Goal: Task Accomplishment & Management: Complete application form

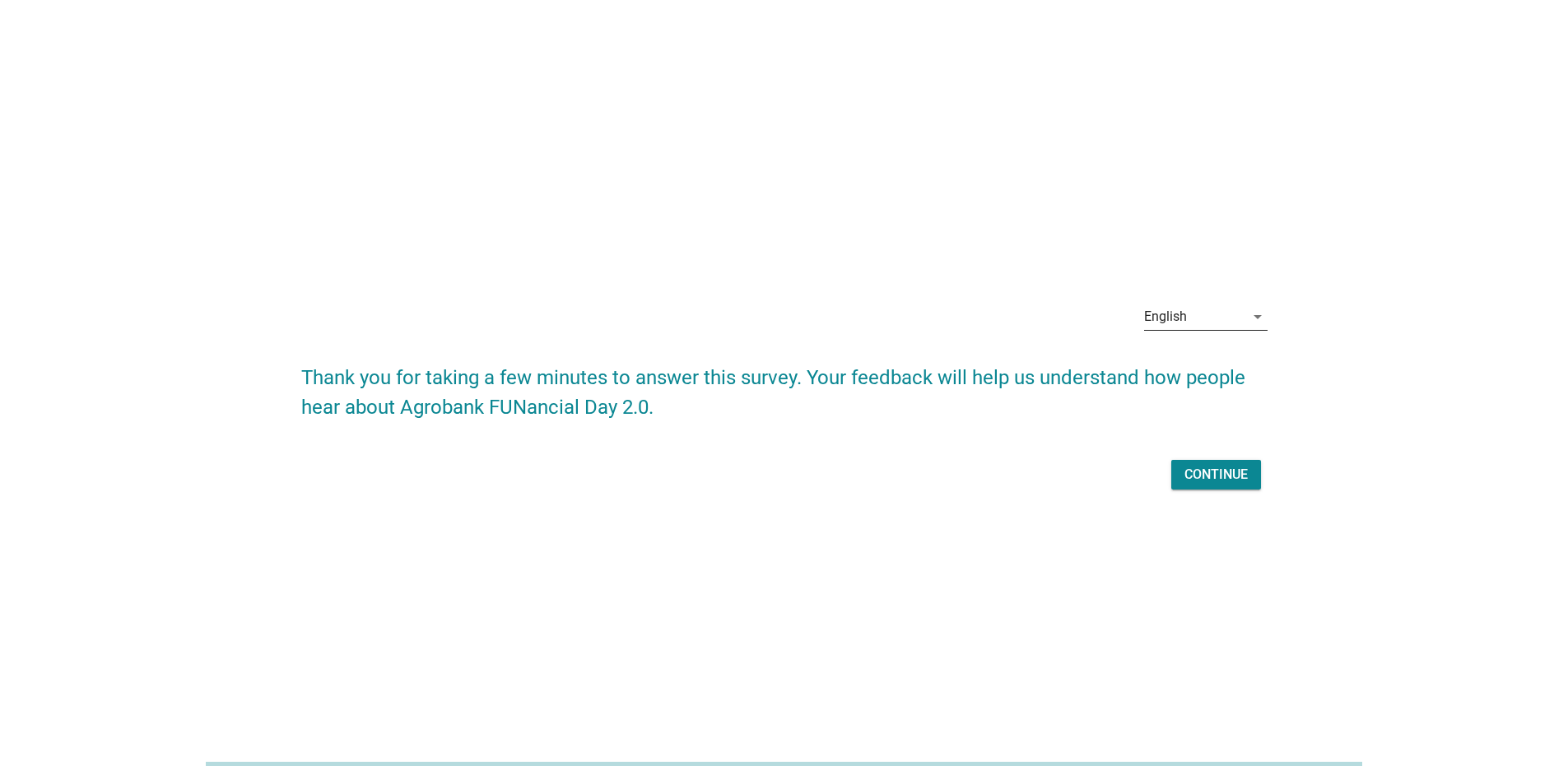
click at [1171, 318] on div "English" at bounding box center [1165, 317] width 42 height 14
click at [1191, 367] on div "Bahasa Melayu" at bounding box center [1205, 369] width 98 height 20
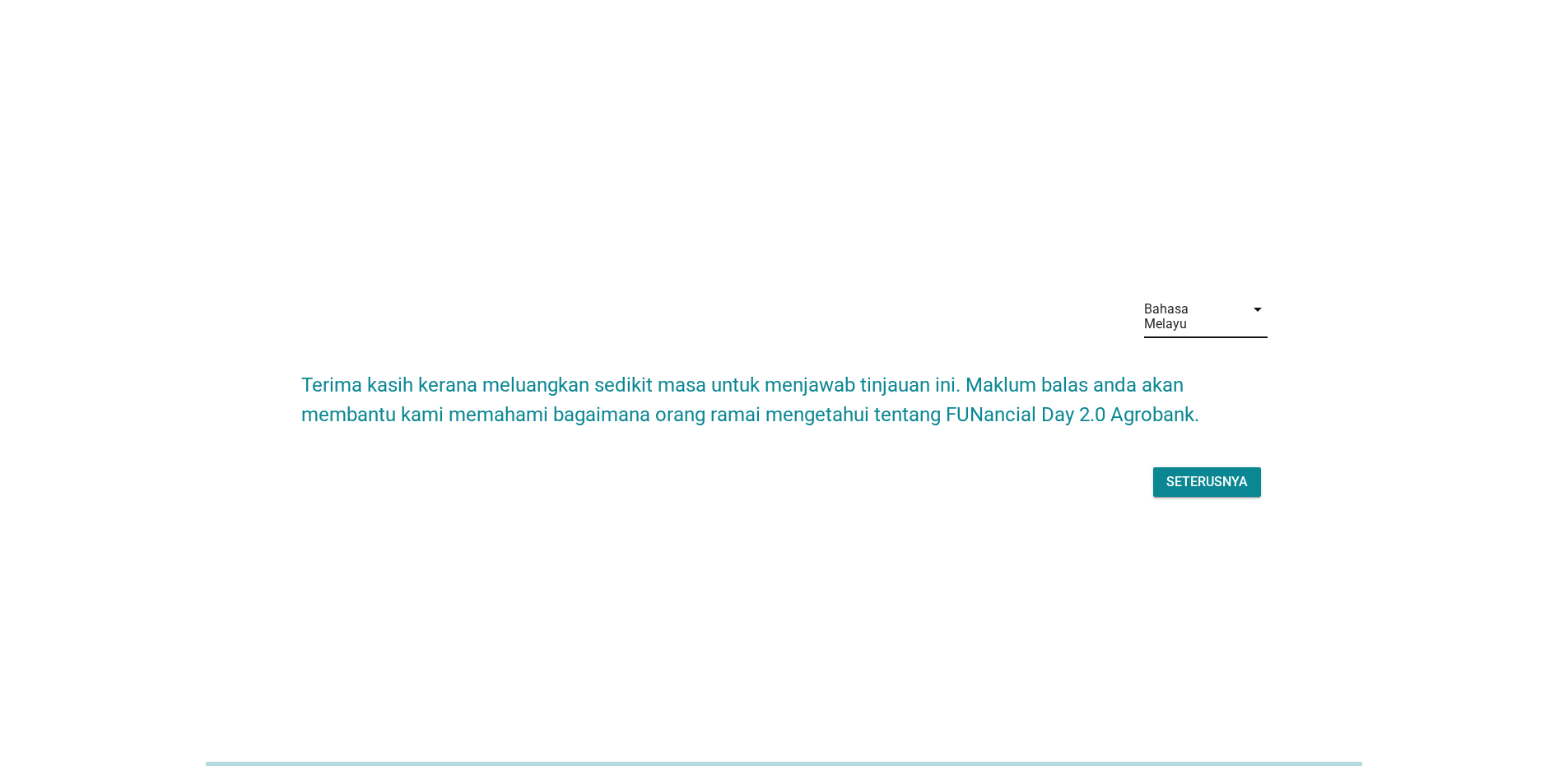
click at [1064, 443] on form "Terima kasih kerana meluangkan sedikit masa untuk menjawab tinjauan ini. Maklum…" at bounding box center [785, 428] width 966 height 148
click at [1252, 471] on button "Seterusnya" at bounding box center [1207, 482] width 107 height 30
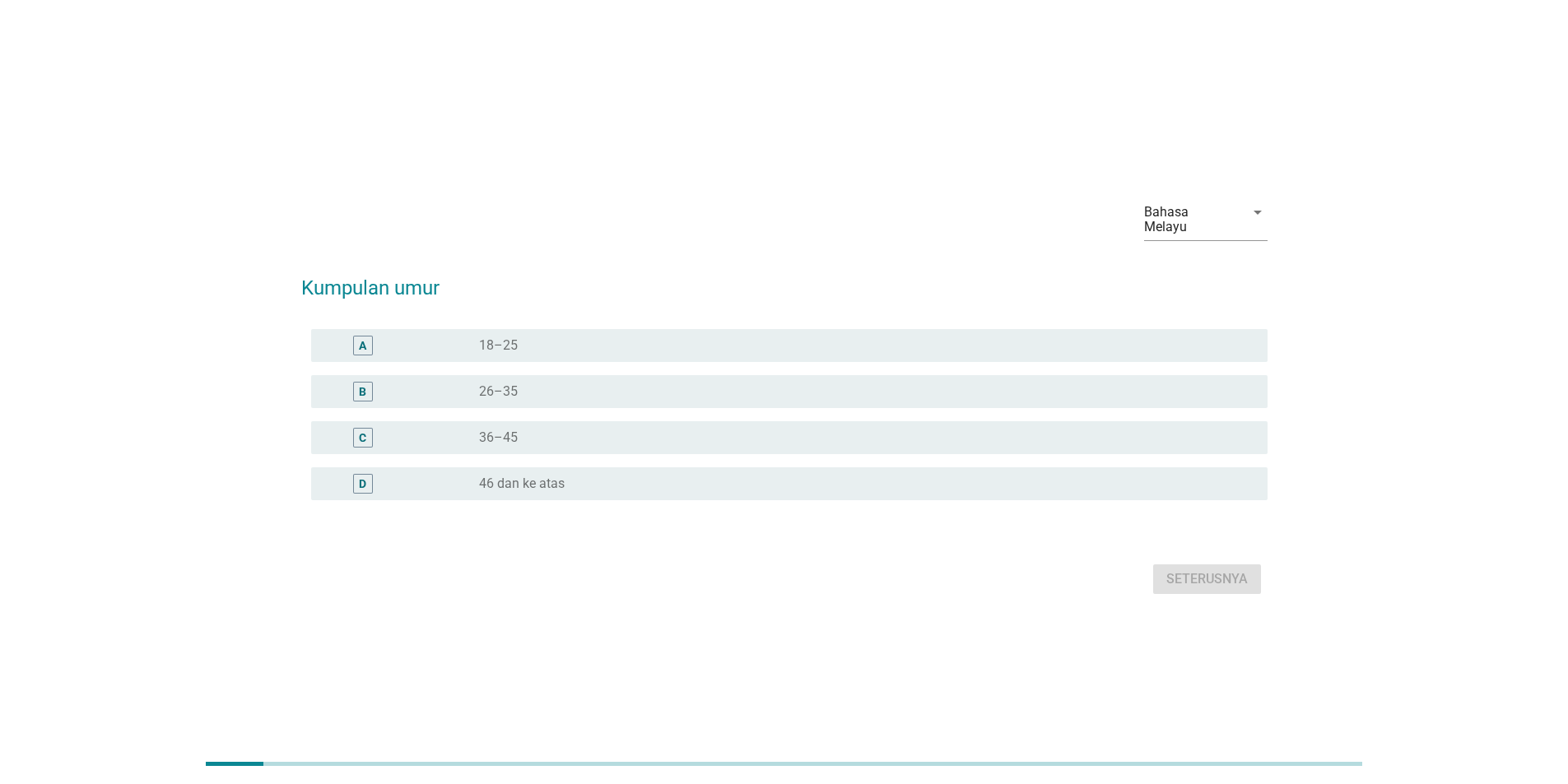
click at [871, 415] on div "C radio_button_unchecked 36–45" at bounding box center [785, 437] width 966 height 46
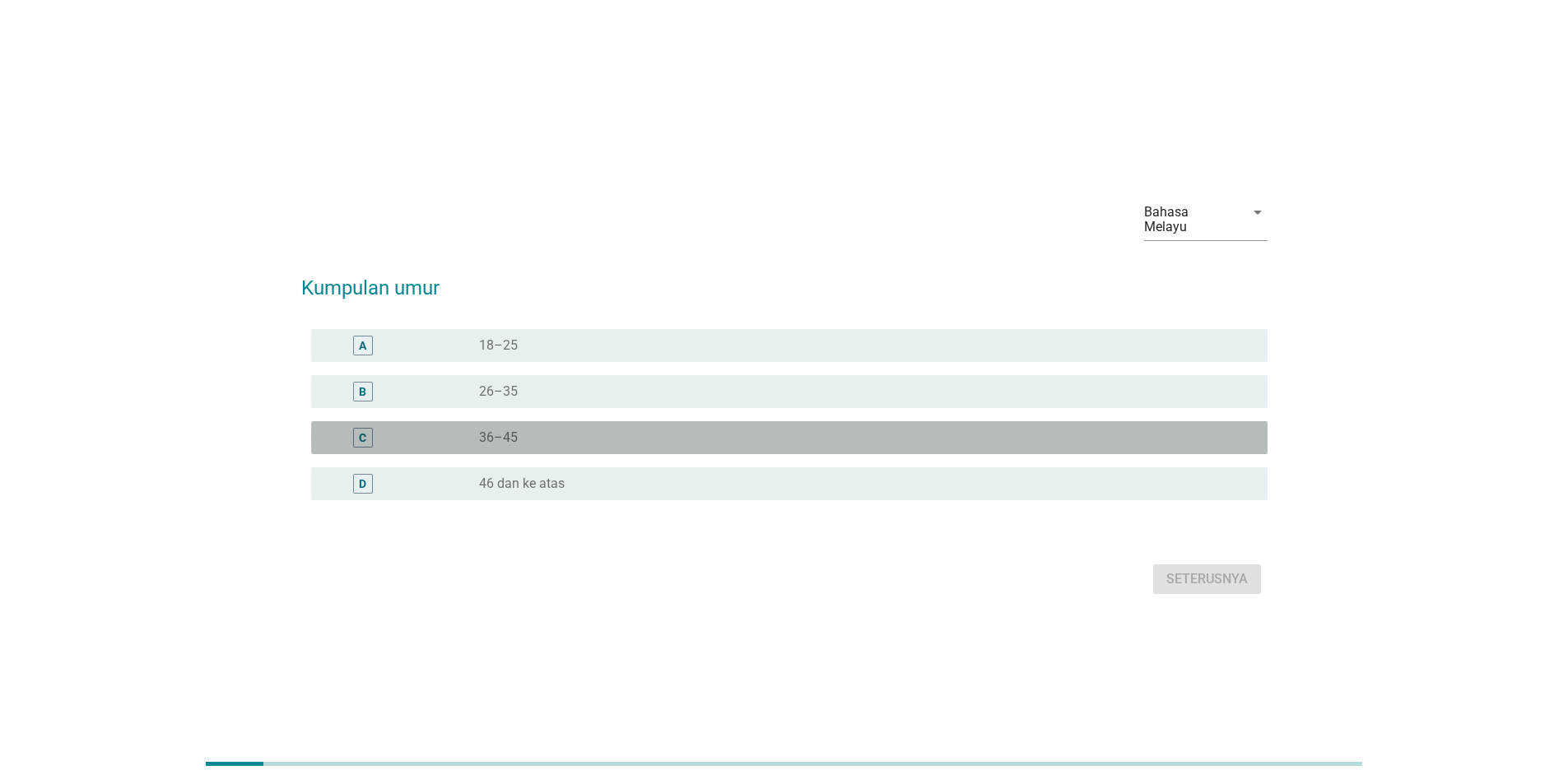
click at [1126, 428] on div "radio_button_unchecked 36–45" at bounding box center [866, 438] width 775 height 20
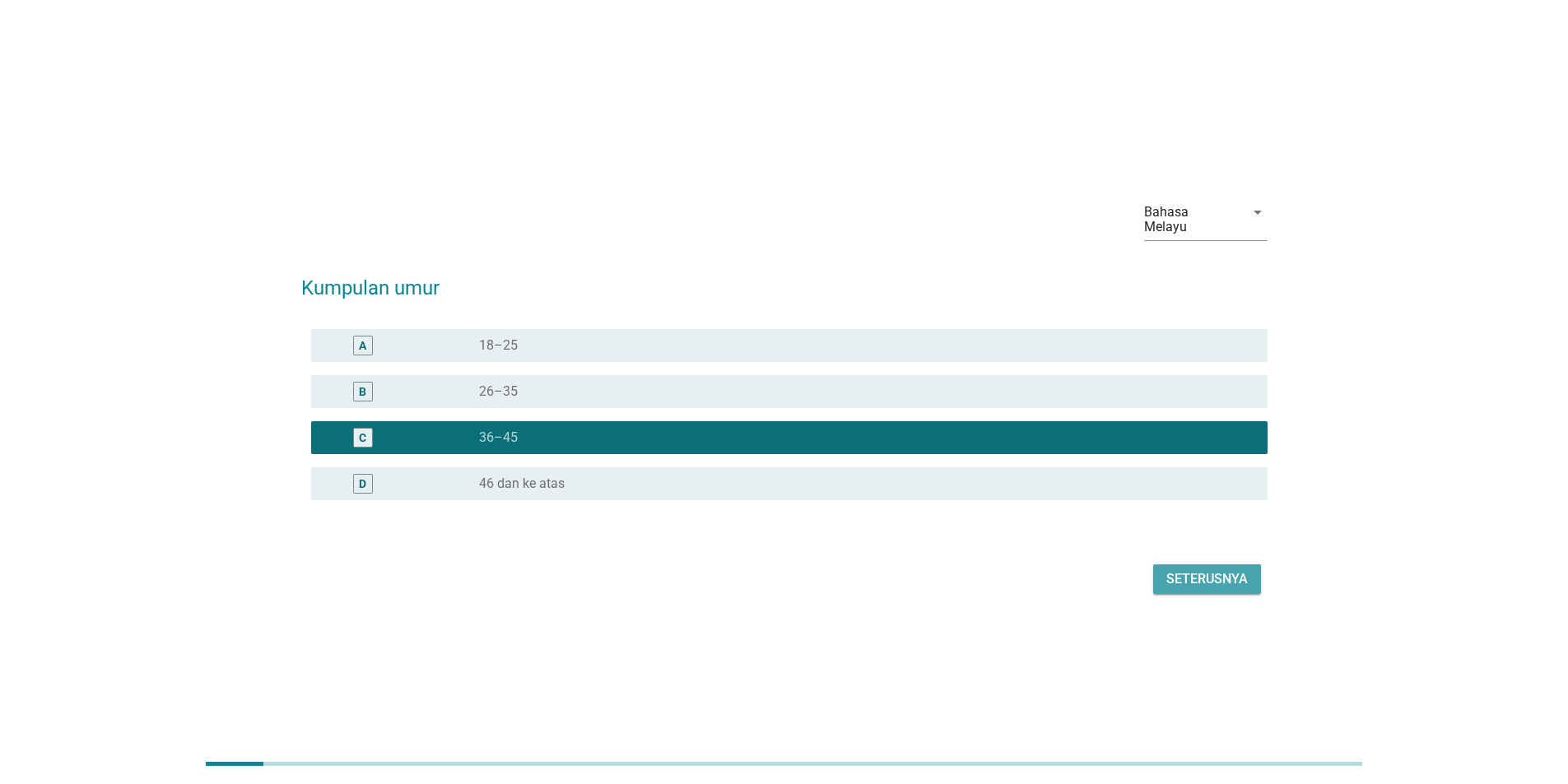
click at [1191, 570] on div "Seterusnya" at bounding box center [1207, 580] width 81 height 20
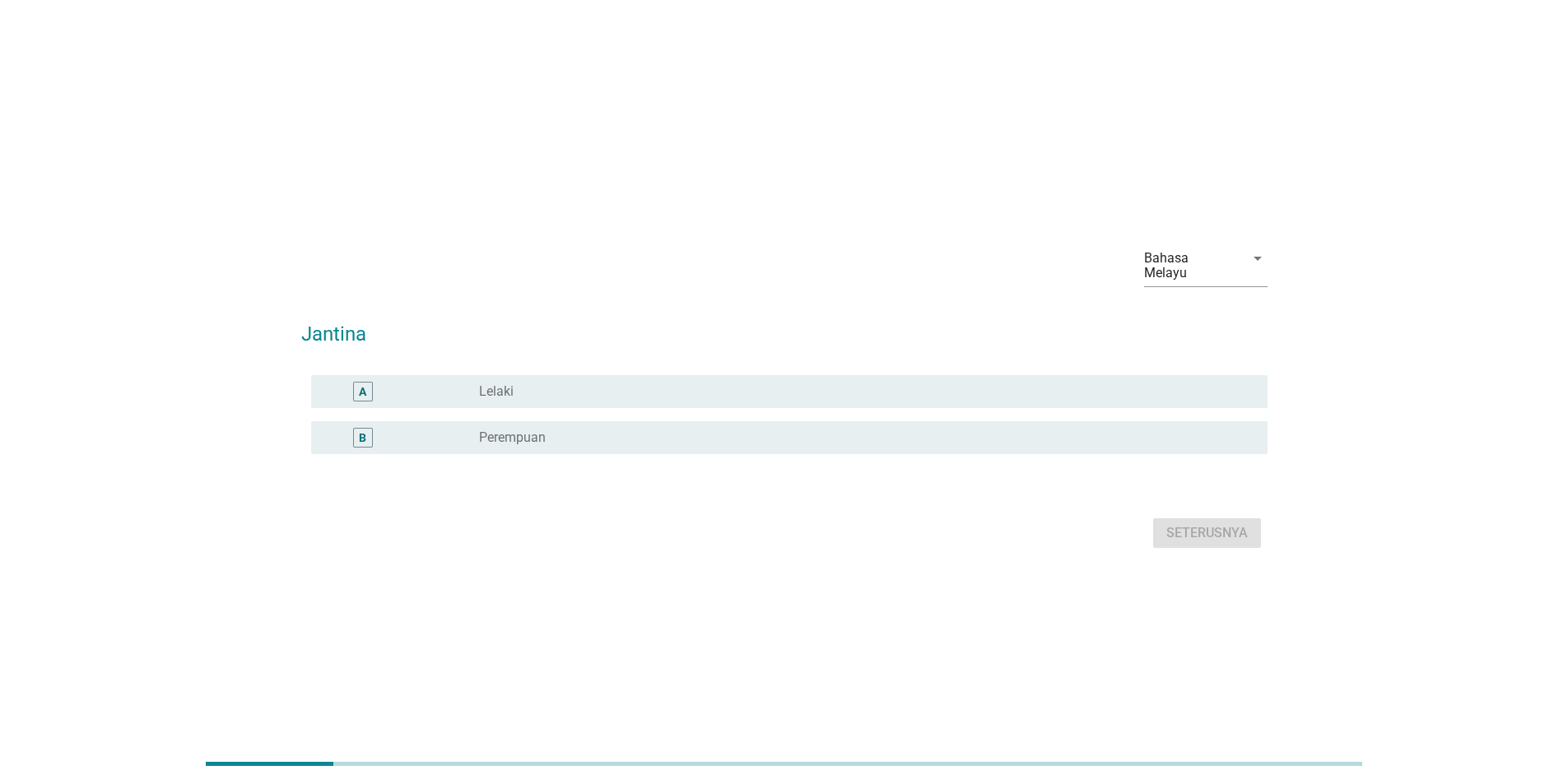
drag, startPoint x: 982, startPoint y: 426, endPoint x: 1111, endPoint y: 508, distance: 152.9
click at [986, 431] on div "radio_button_unchecked Perempuan" at bounding box center [860, 438] width 762 height 16
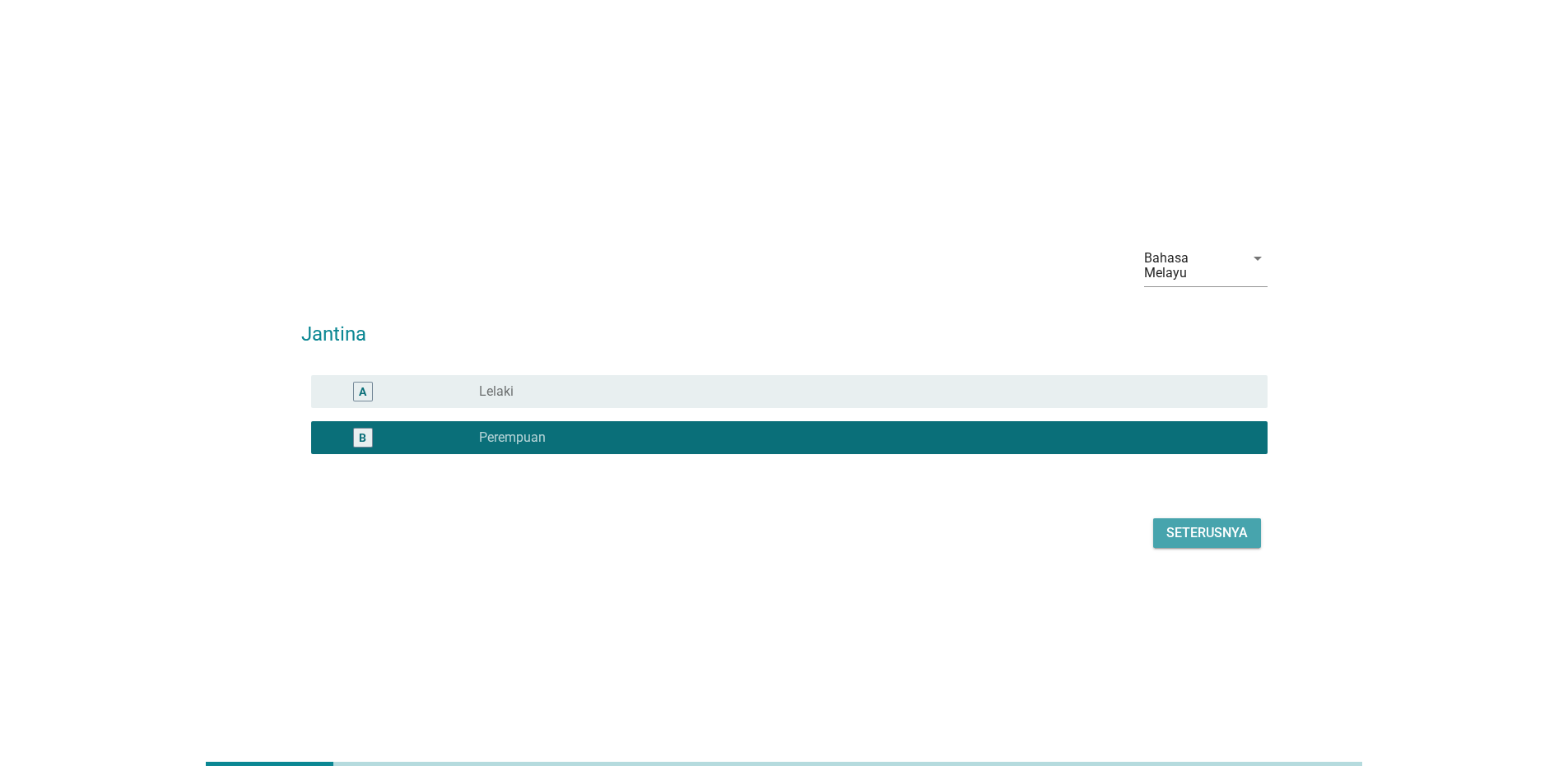
click at [1154, 518] on button "Seterusnya" at bounding box center [1207, 533] width 107 height 30
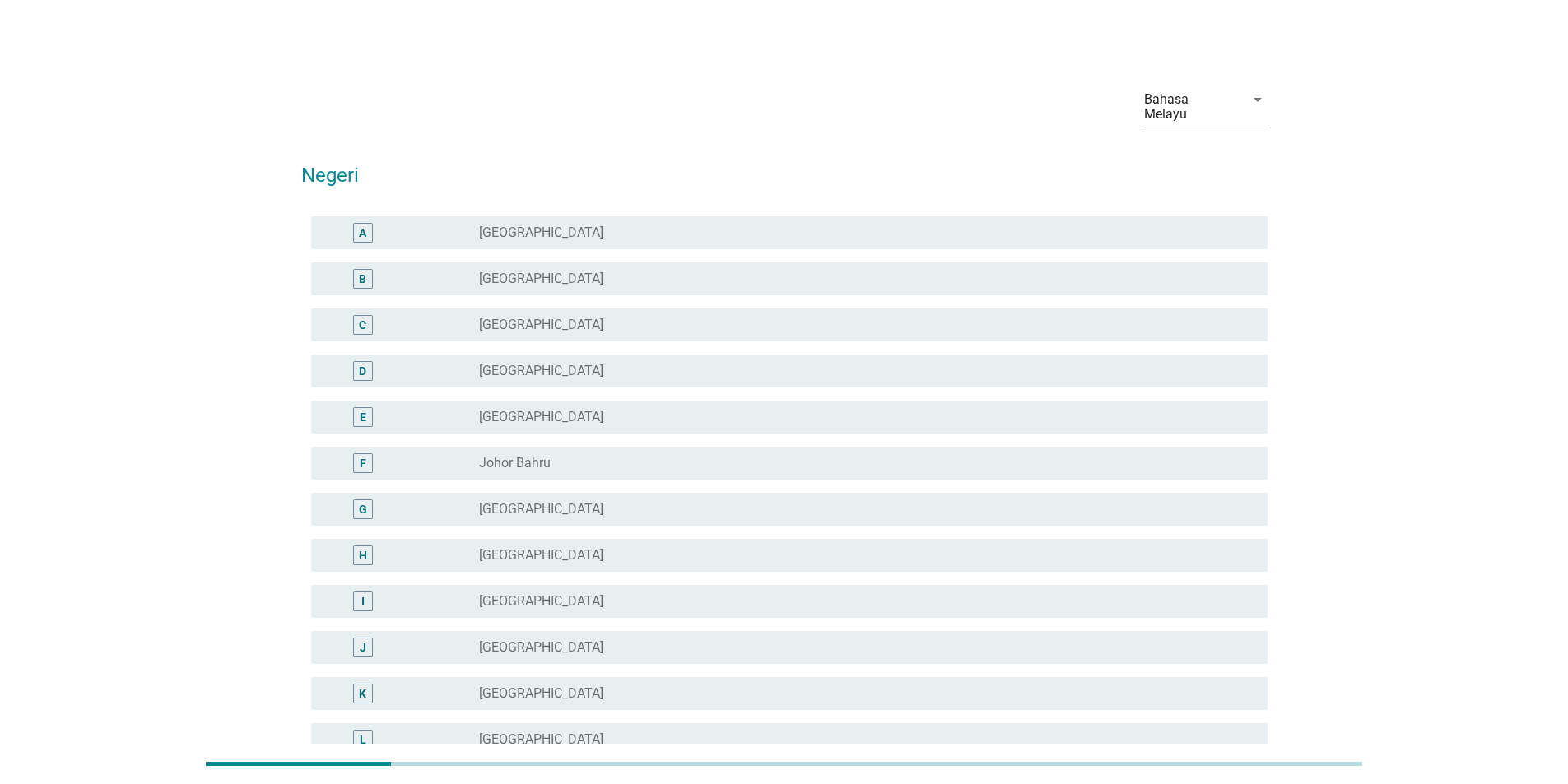
click at [1111, 466] on div "F radio_button_unchecked Johor Bahru" at bounding box center [785, 463] width 966 height 46
drag, startPoint x: 1040, startPoint y: 332, endPoint x: 1035, endPoint y: 466, distance: 134.1
click at [1040, 348] on div "D radio_button_unchecked Negeri Sembilan" at bounding box center [785, 370] width 966 height 46
click at [1035, 487] on div "G radio_button_unchecked Melaka" at bounding box center [785, 509] width 966 height 46
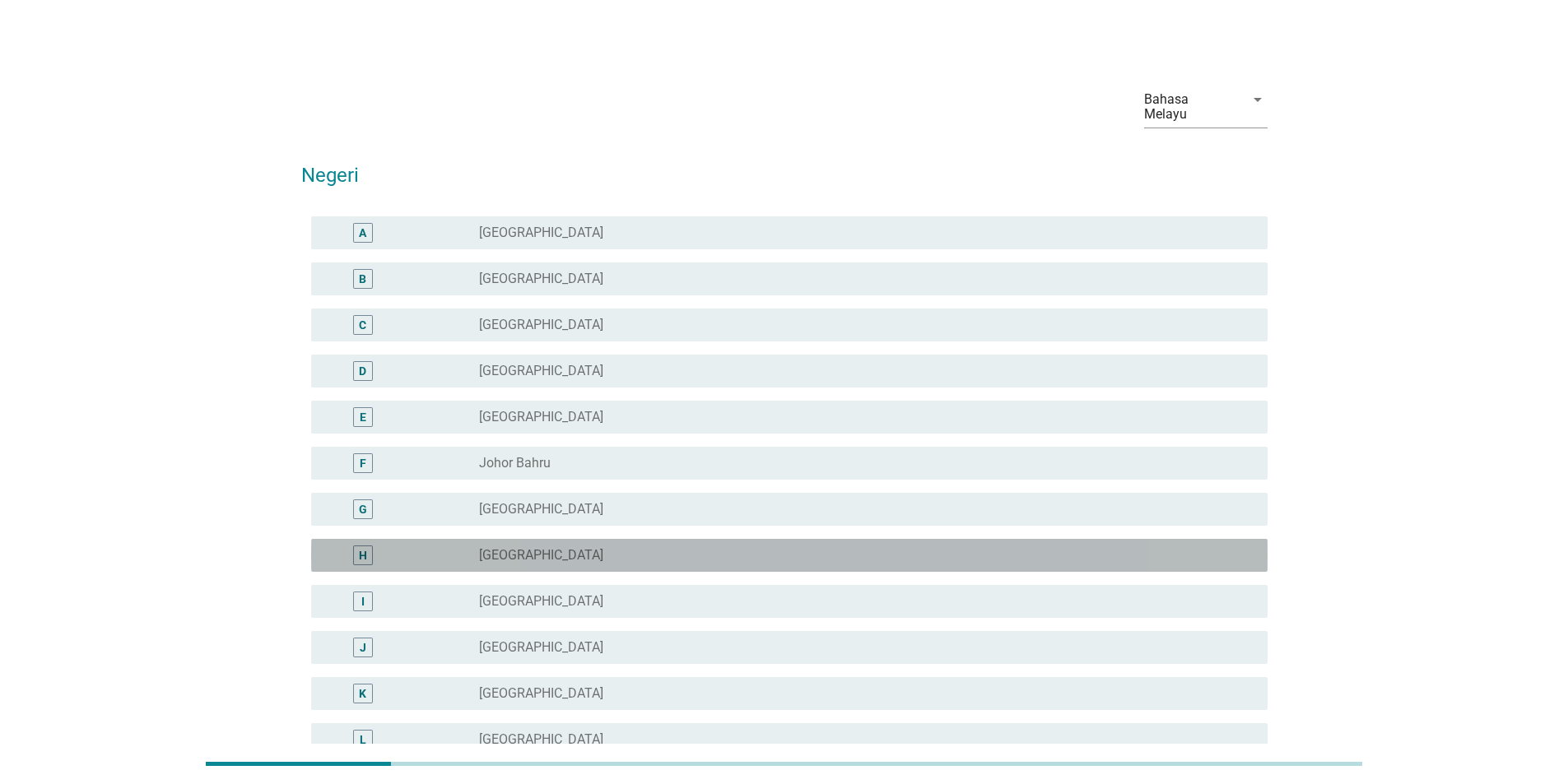
drag, startPoint x: 1025, startPoint y: 533, endPoint x: 1025, endPoint y: 567, distance: 34.0
click at [1025, 547] on div "radio_button_unchecked Perlis" at bounding box center [860, 555] width 762 height 16
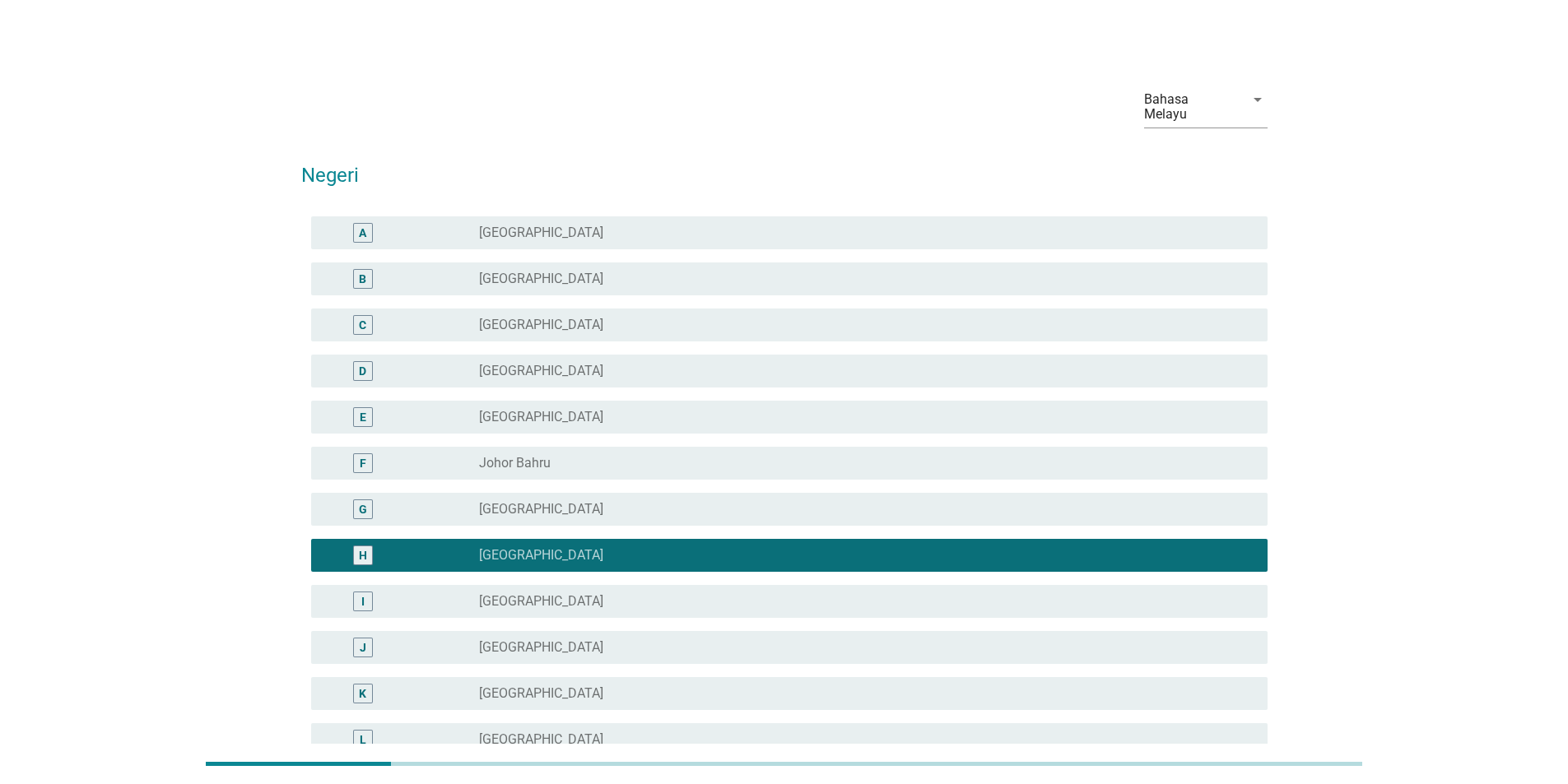
click at [1029, 593] on div "radio_button_unchecked Kedah" at bounding box center [860, 602] width 762 height 16
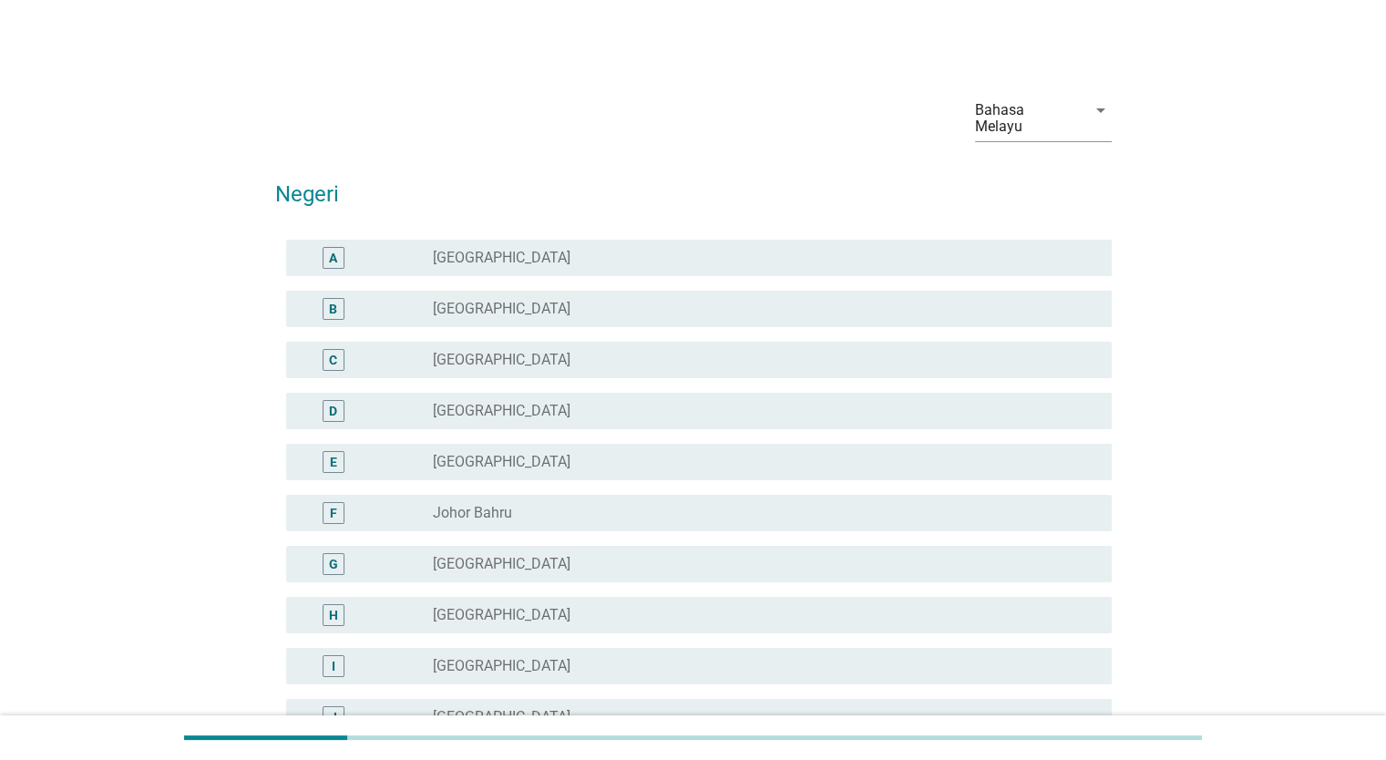
click at [873, 316] on div "B radio_button_unchecked [GEOGRAPHIC_DATA]" at bounding box center [693, 308] width 837 height 51
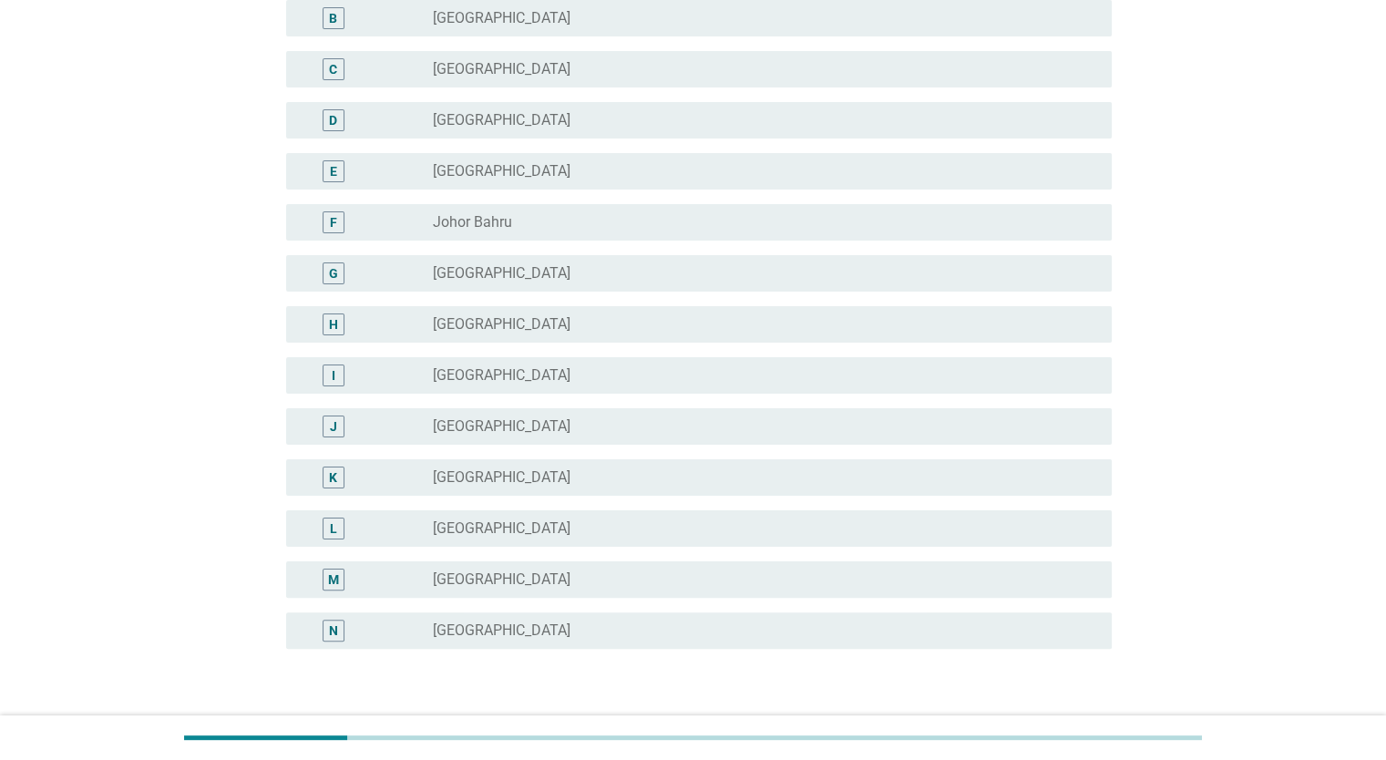
scroll to position [397, 0]
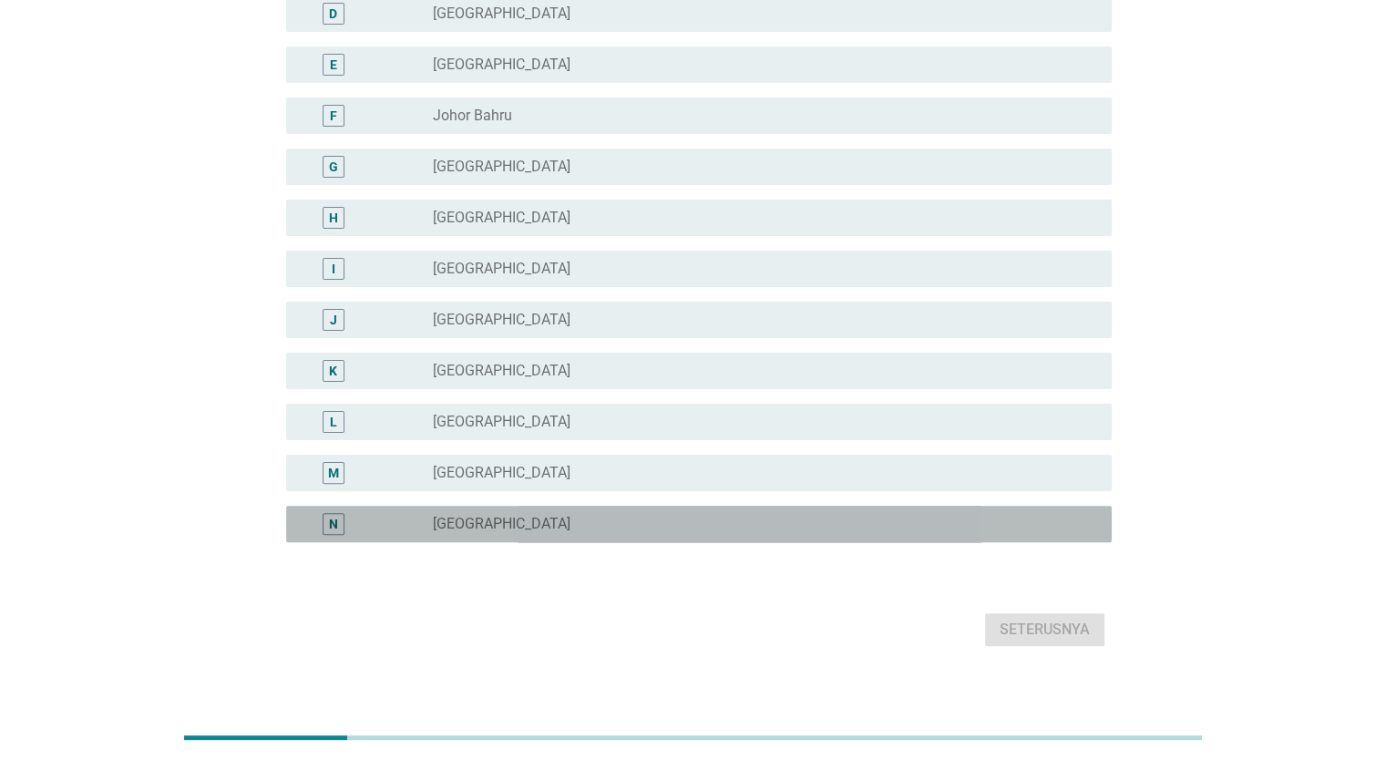
click at [1041, 515] on div "radio_button_unchecked [GEOGRAPHIC_DATA]" at bounding box center [757, 524] width 649 height 18
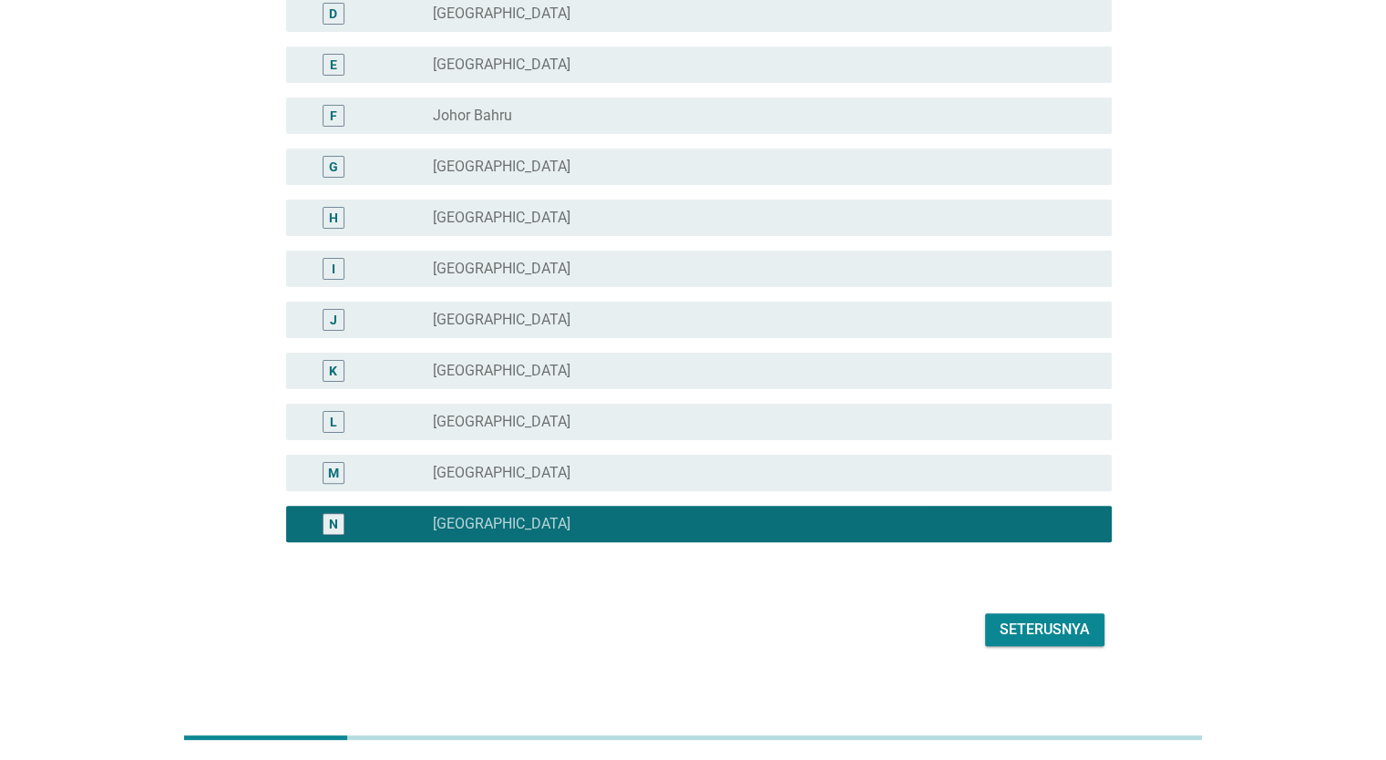
click at [1069, 619] on div "Seterusnya" at bounding box center [1045, 630] width 90 height 22
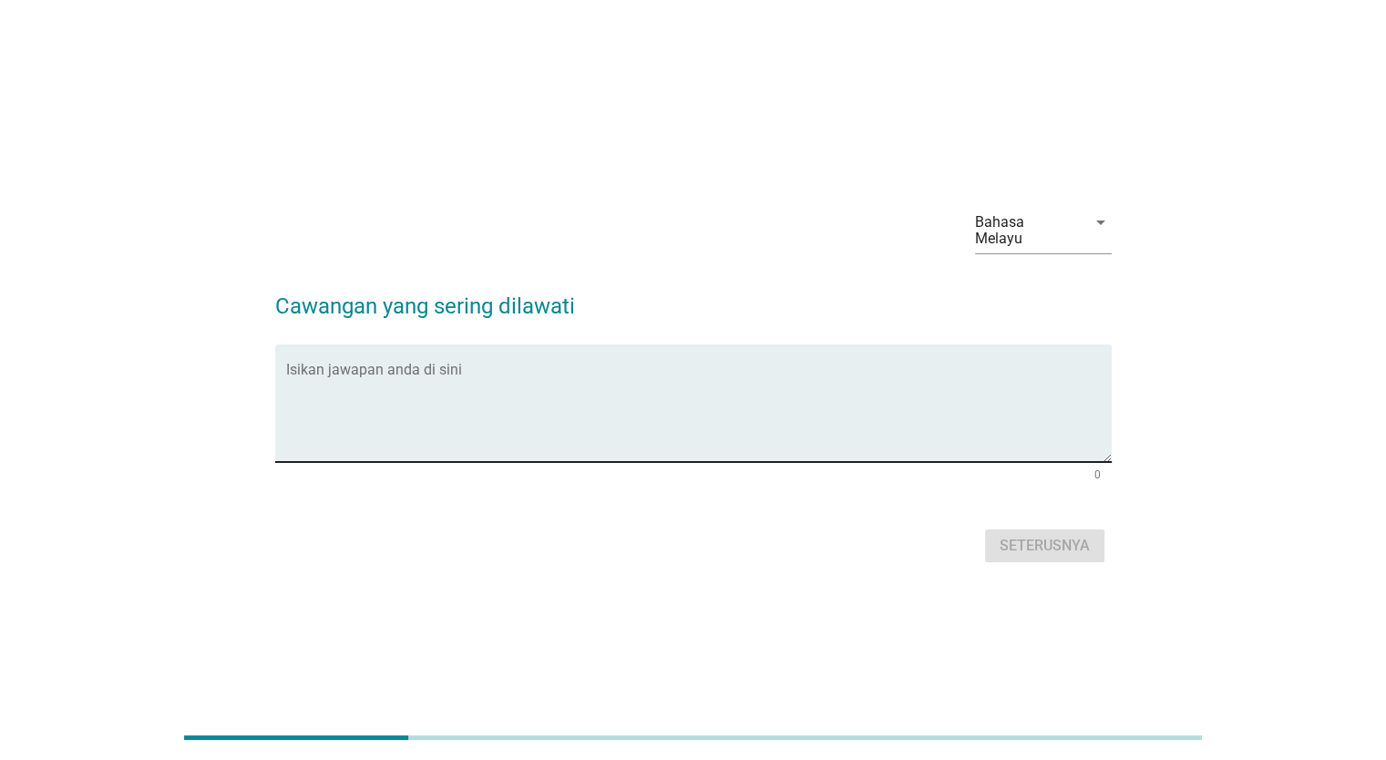
click at [993, 404] on textarea "Isikan jawapan anda di sini" at bounding box center [699, 414] width 826 height 96
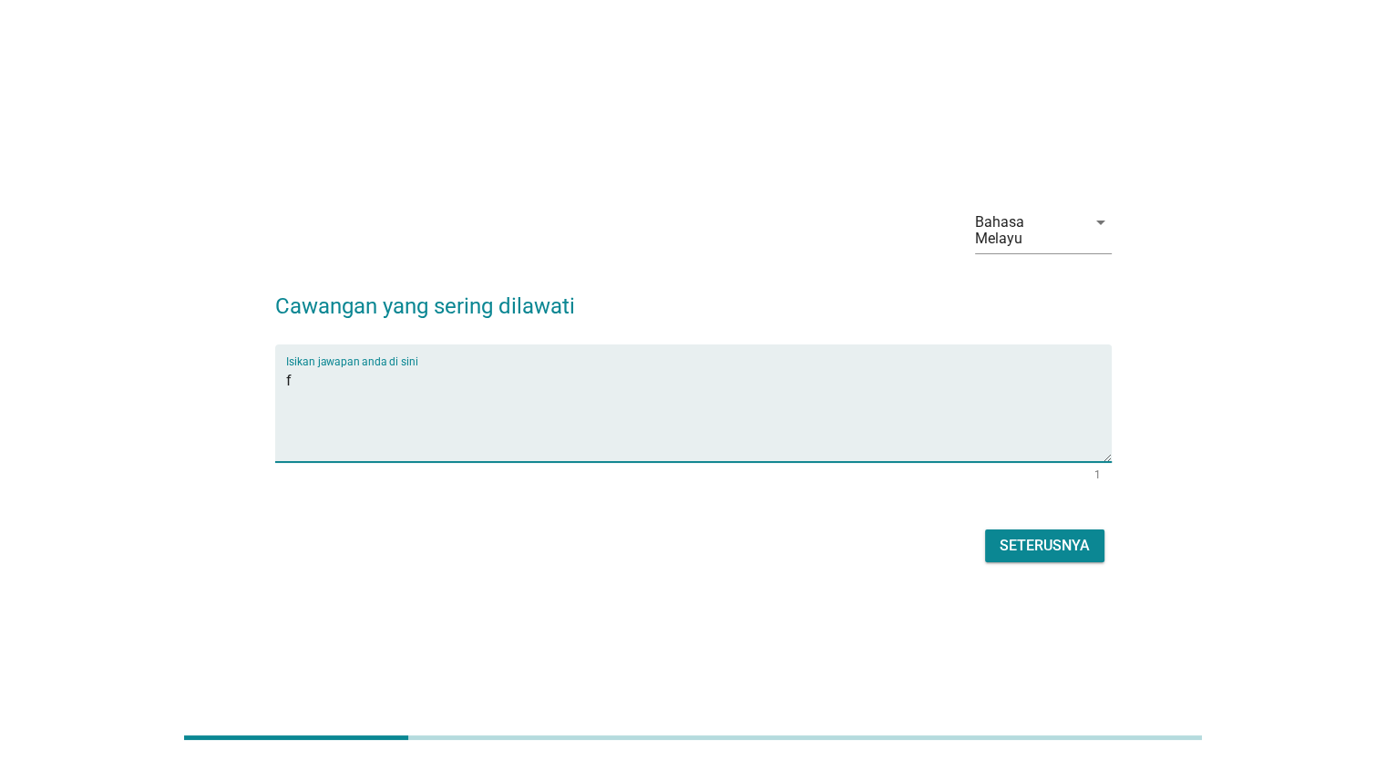
type textarea "f"
click at [1055, 546] on div "Seterusnya" at bounding box center [1045, 546] width 90 height 22
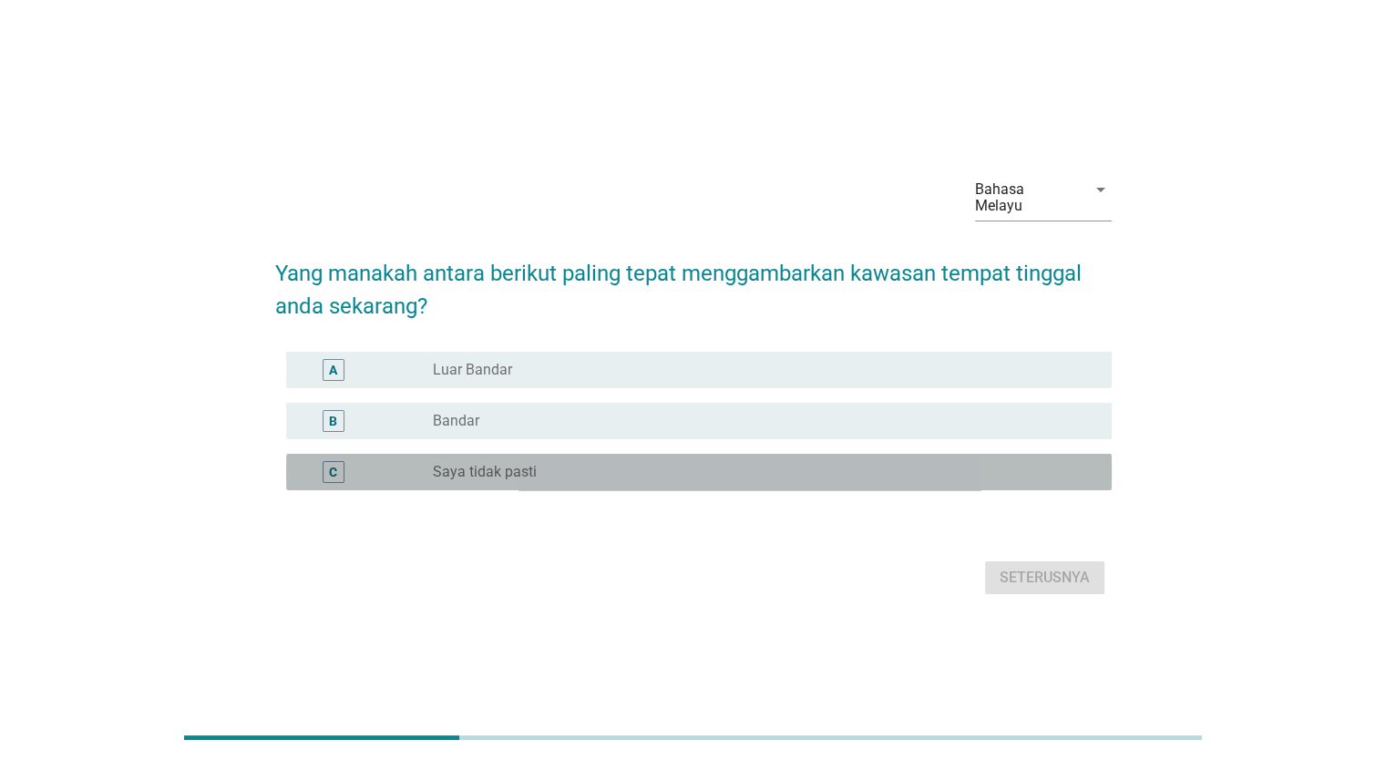
click at [996, 463] on div "radio_button_unchecked Saya tidak pasti" at bounding box center [757, 472] width 649 height 18
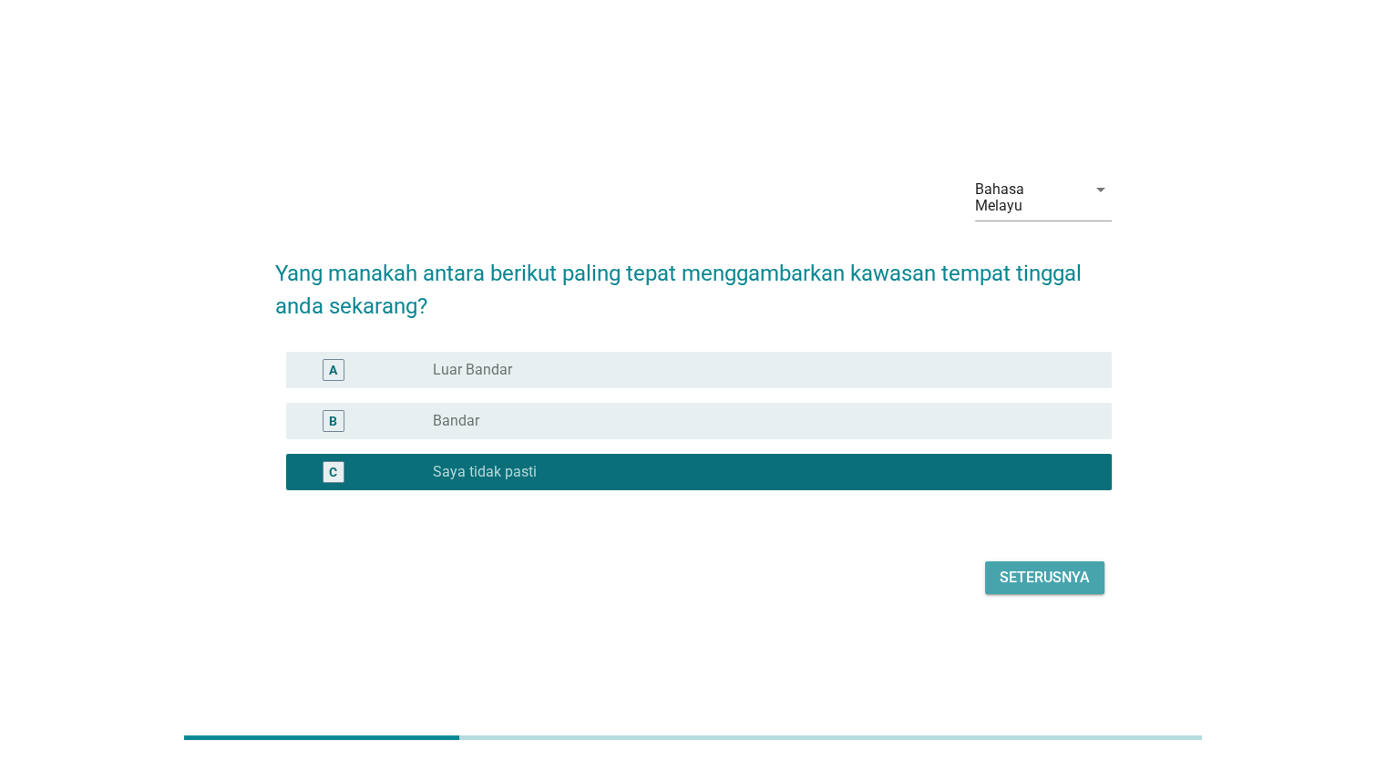
click at [1075, 579] on div "Seterusnya" at bounding box center [1045, 578] width 90 height 22
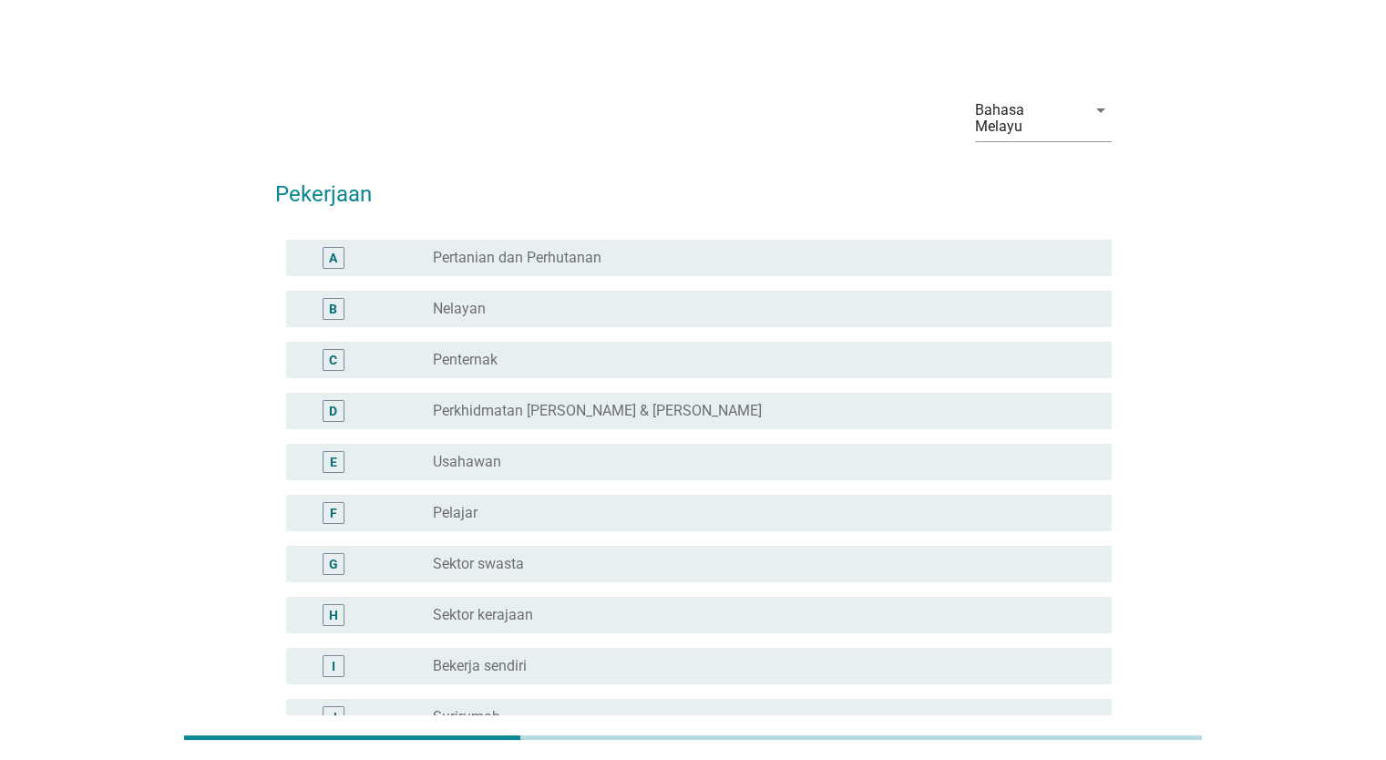
click at [1023, 504] on div "radio_button_unchecked Pelajar" at bounding box center [757, 513] width 649 height 18
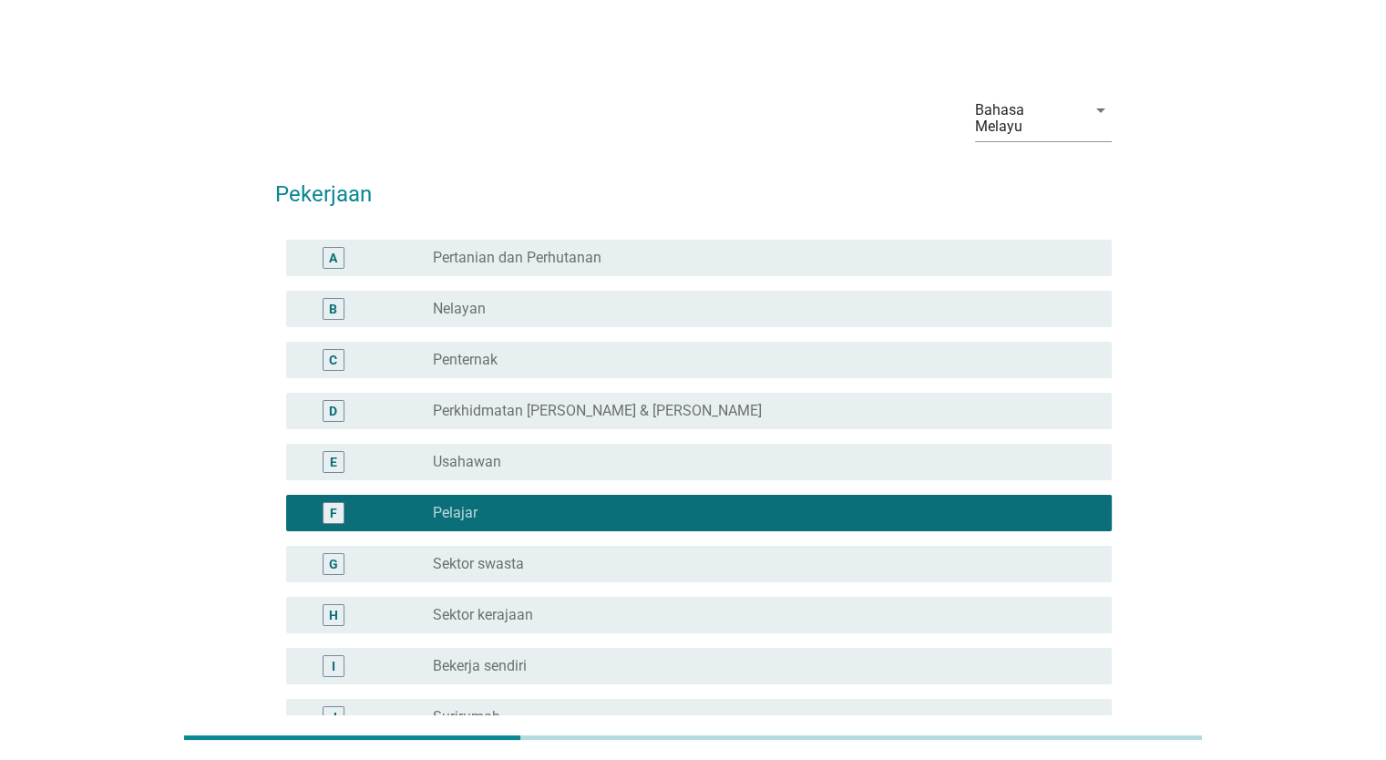
scroll to position [346, 0]
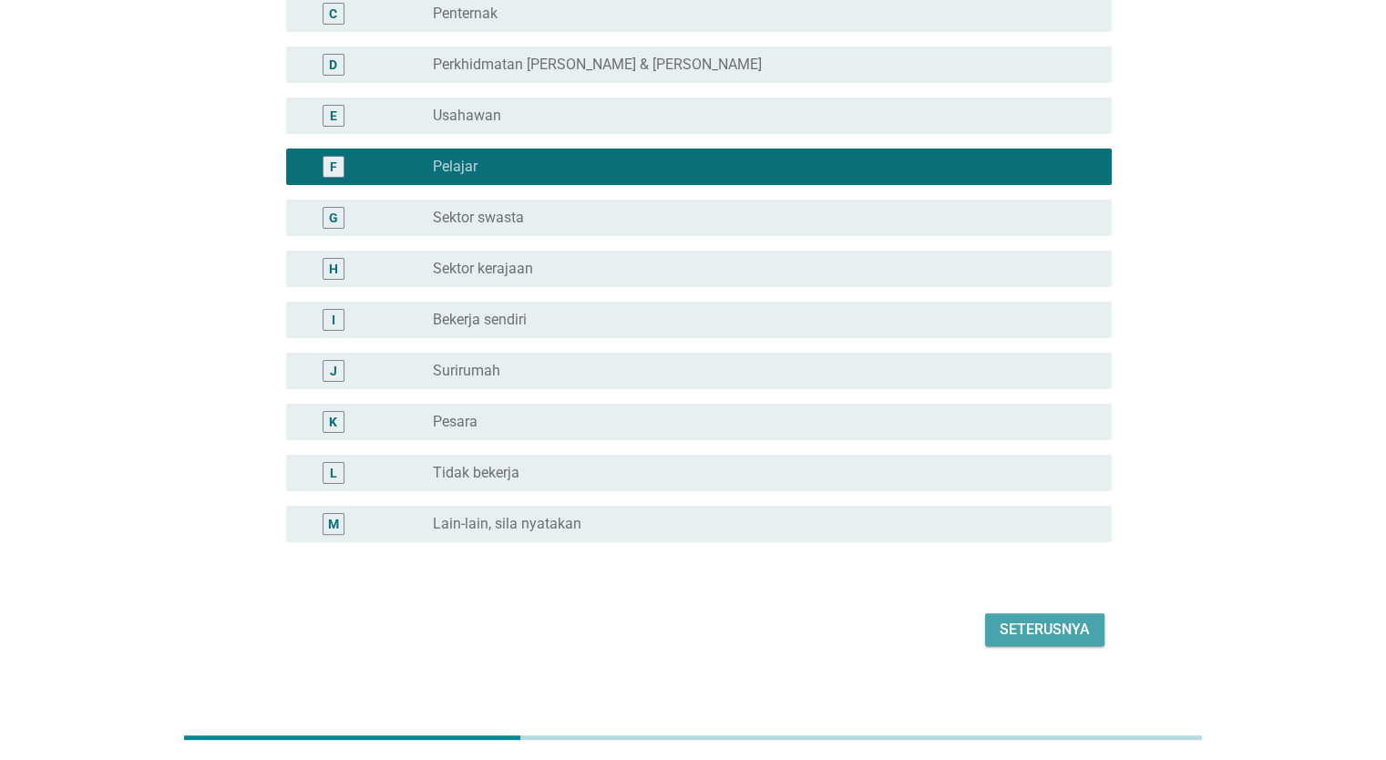
click at [1072, 619] on div "Seterusnya" at bounding box center [1045, 630] width 90 height 22
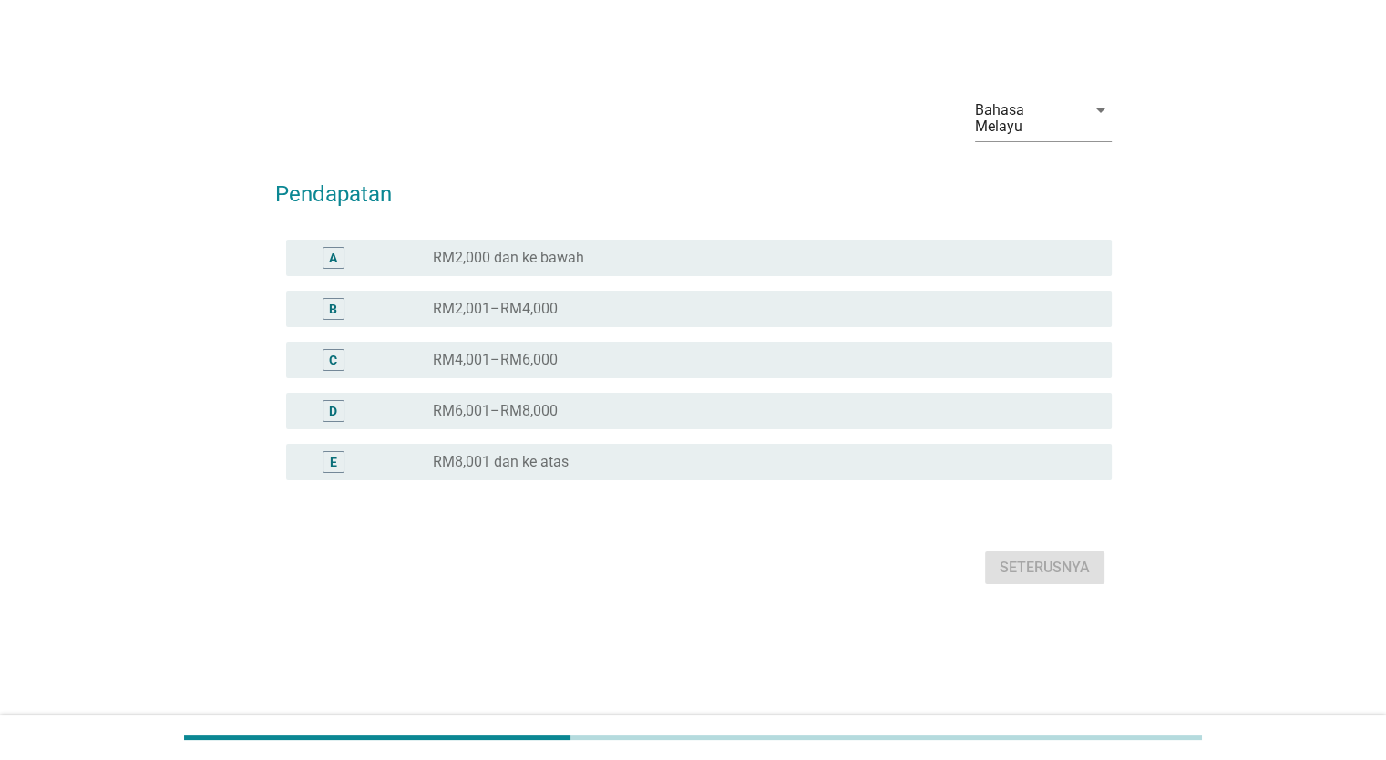
scroll to position [0, 0]
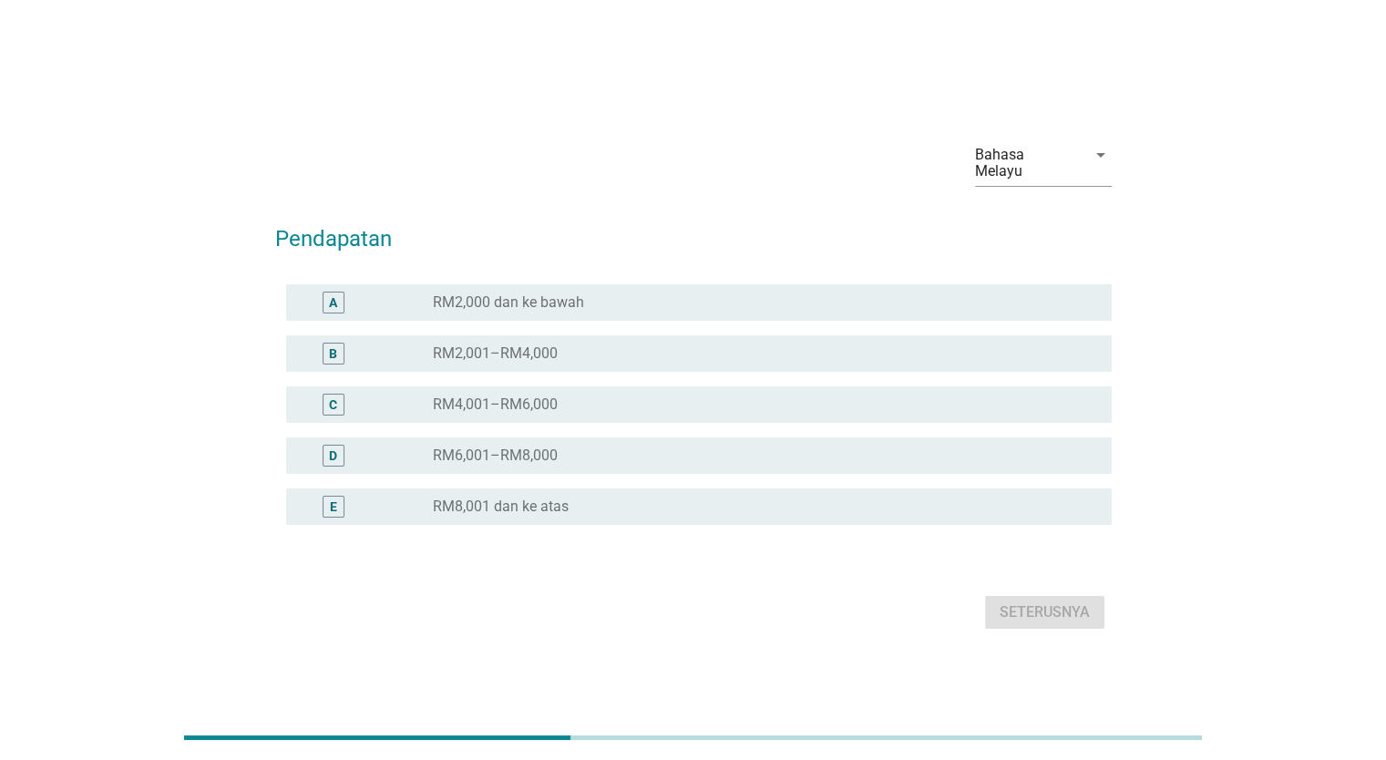
click at [1032, 467] on div "D radio_button_unchecked RM6,001–RM8,000" at bounding box center [693, 455] width 837 height 51
click at [1061, 506] on div "radio_button_unchecked RM8,001 dan ke atas" at bounding box center [757, 507] width 649 height 18
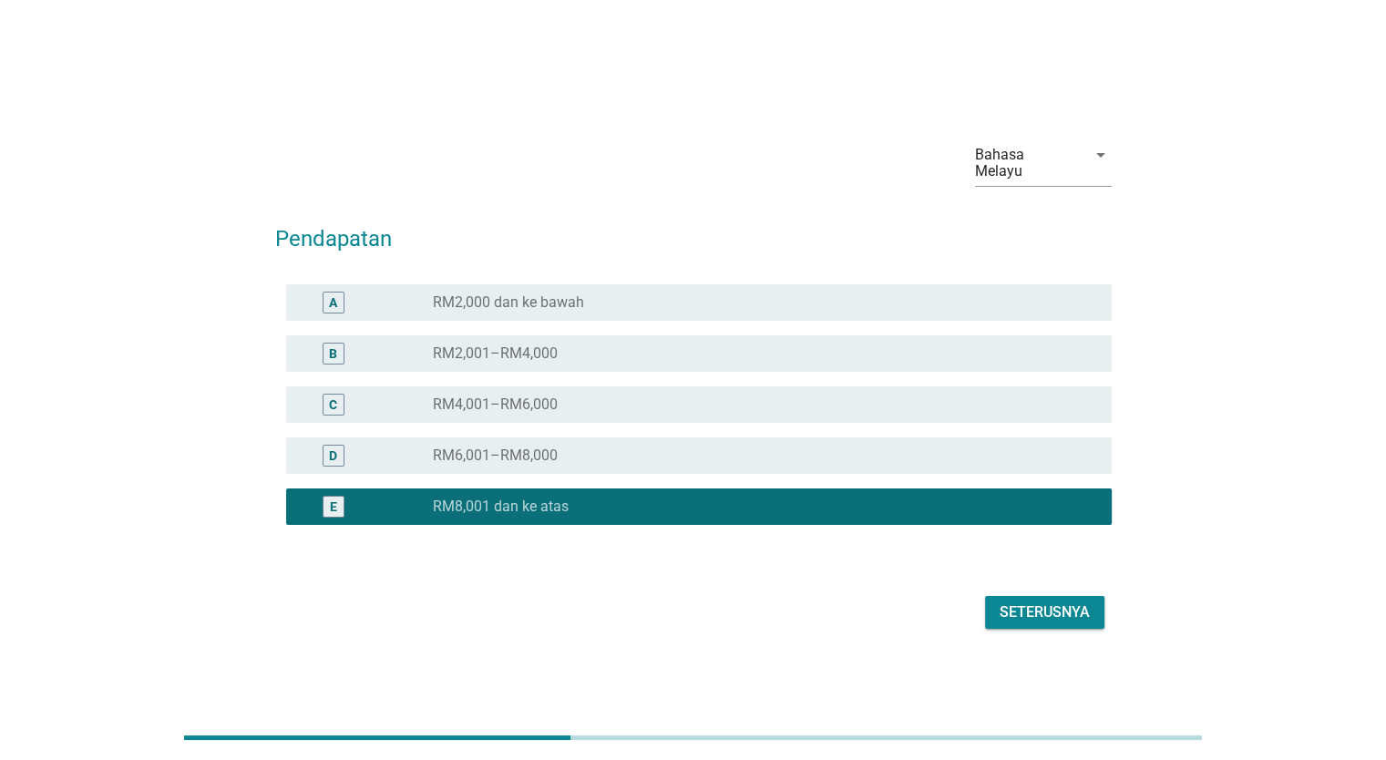
click at [1071, 601] on div "Seterusnya" at bounding box center [1045, 612] width 90 height 22
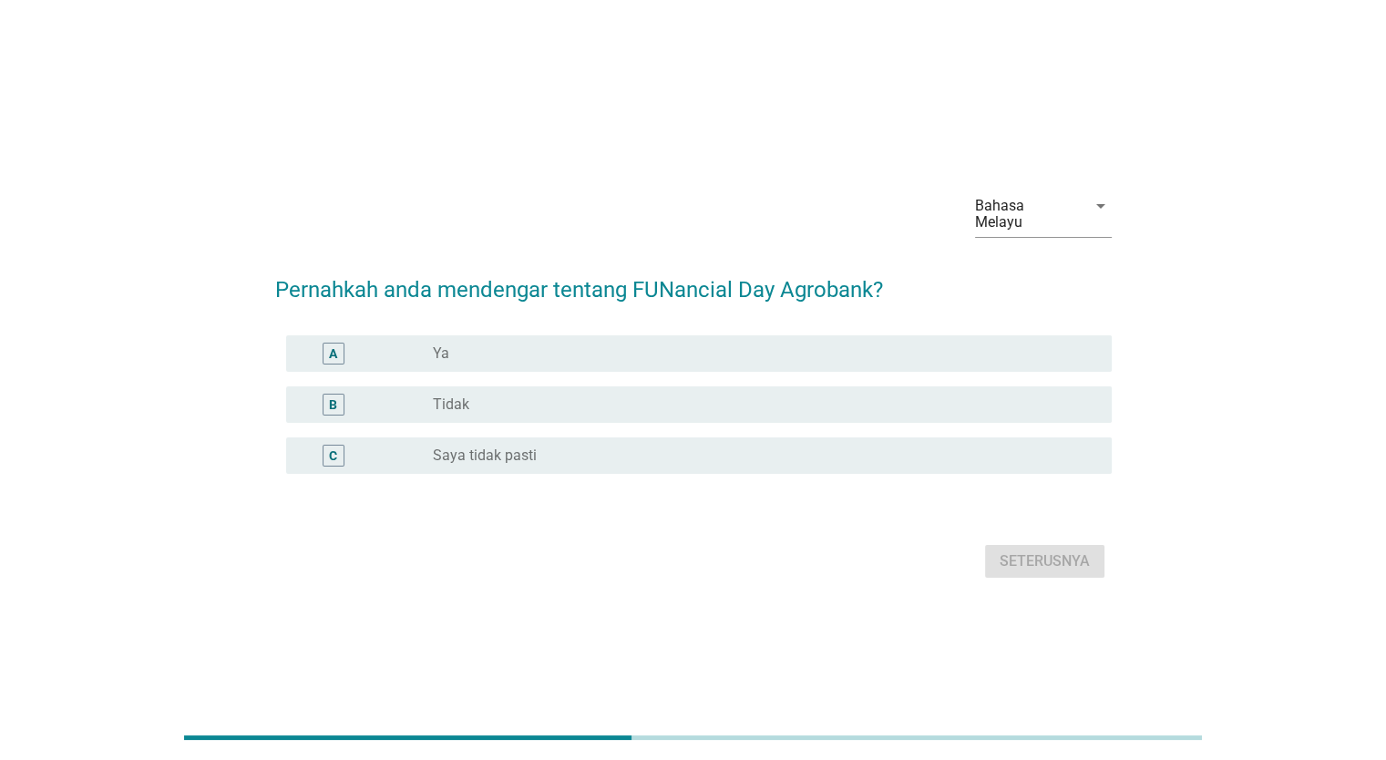
click at [1030, 447] on div "radio_button_unchecked Saya tidak pasti" at bounding box center [757, 456] width 649 height 18
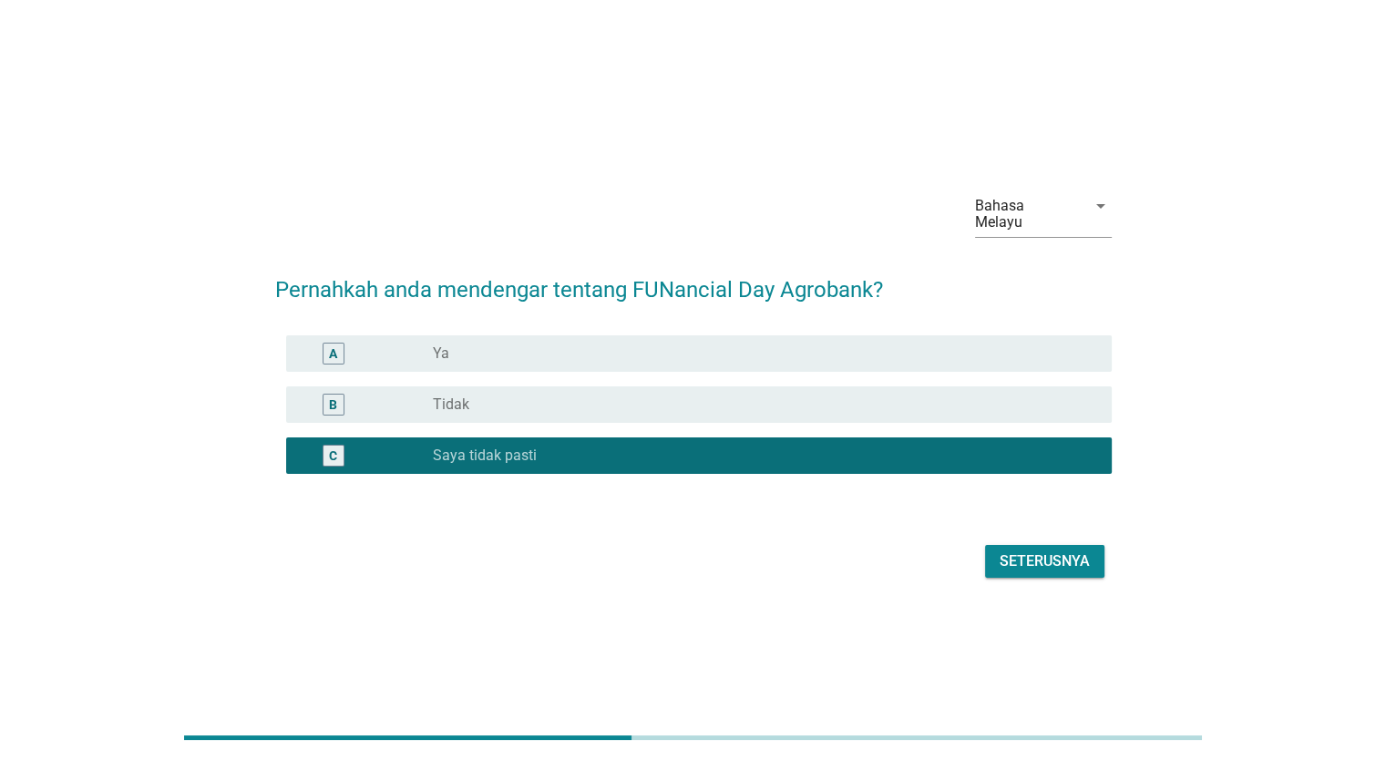
click at [1077, 554] on div "Seterusnya" at bounding box center [1045, 561] width 90 height 22
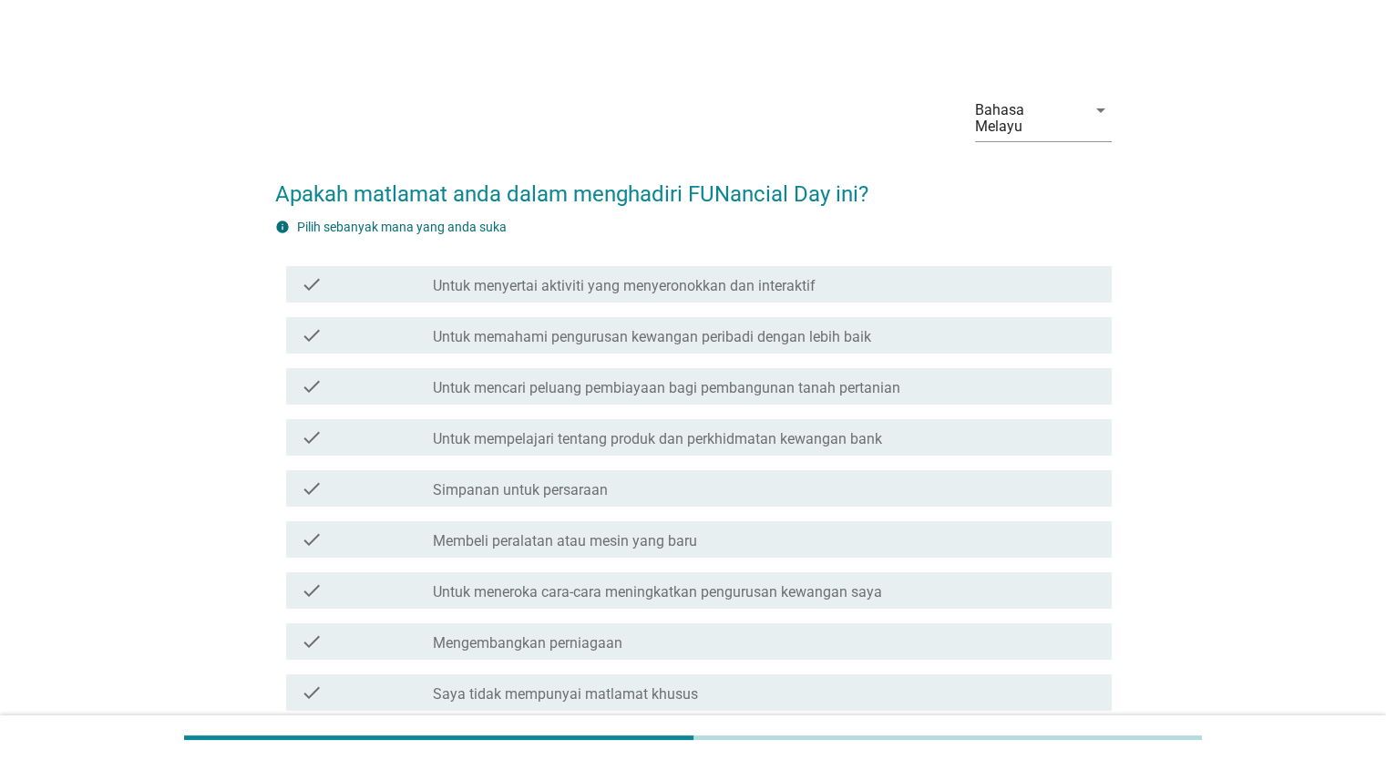
click at [1062, 477] on div "check_box_outline_blank Simpanan untuk persaraan" at bounding box center [764, 488] width 663 height 22
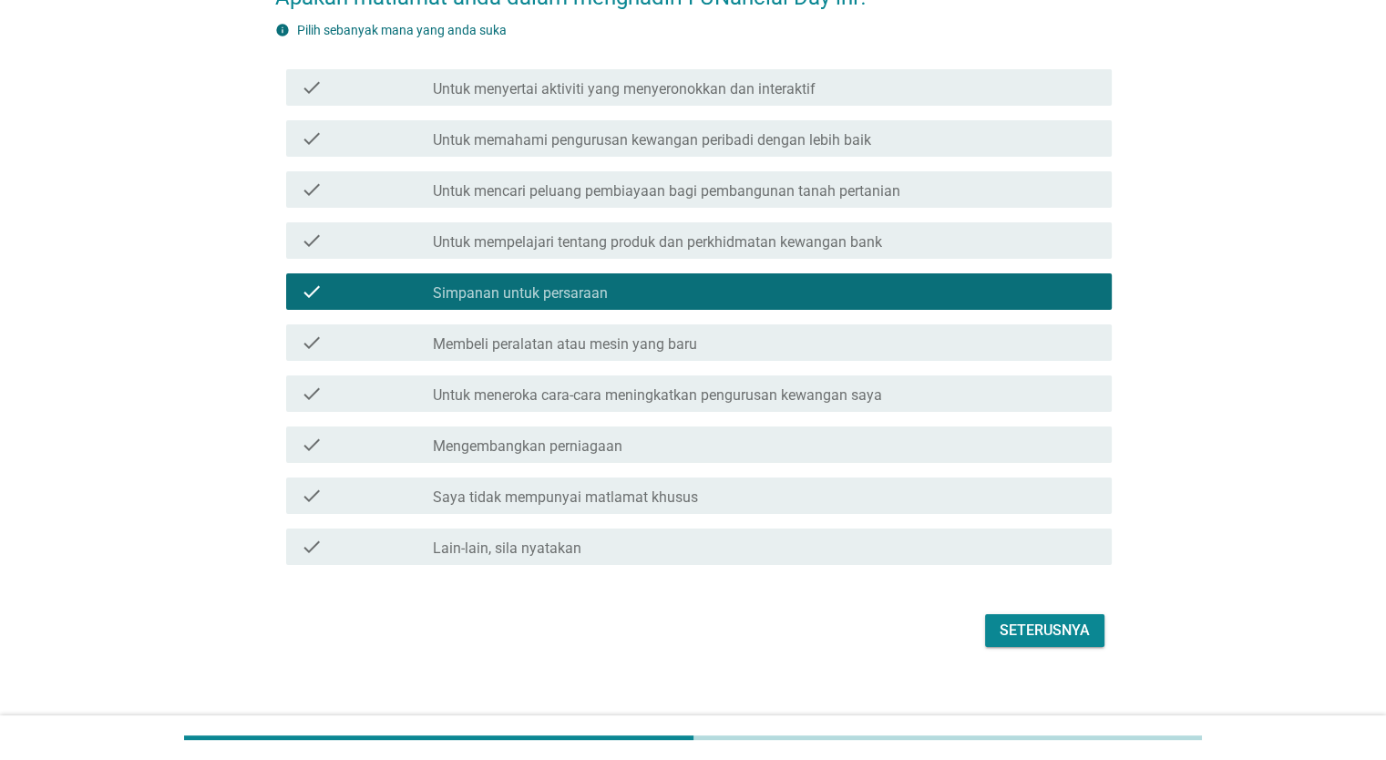
scroll to position [198, 0]
click at [1073, 619] on div "Seterusnya" at bounding box center [1045, 630] width 90 height 22
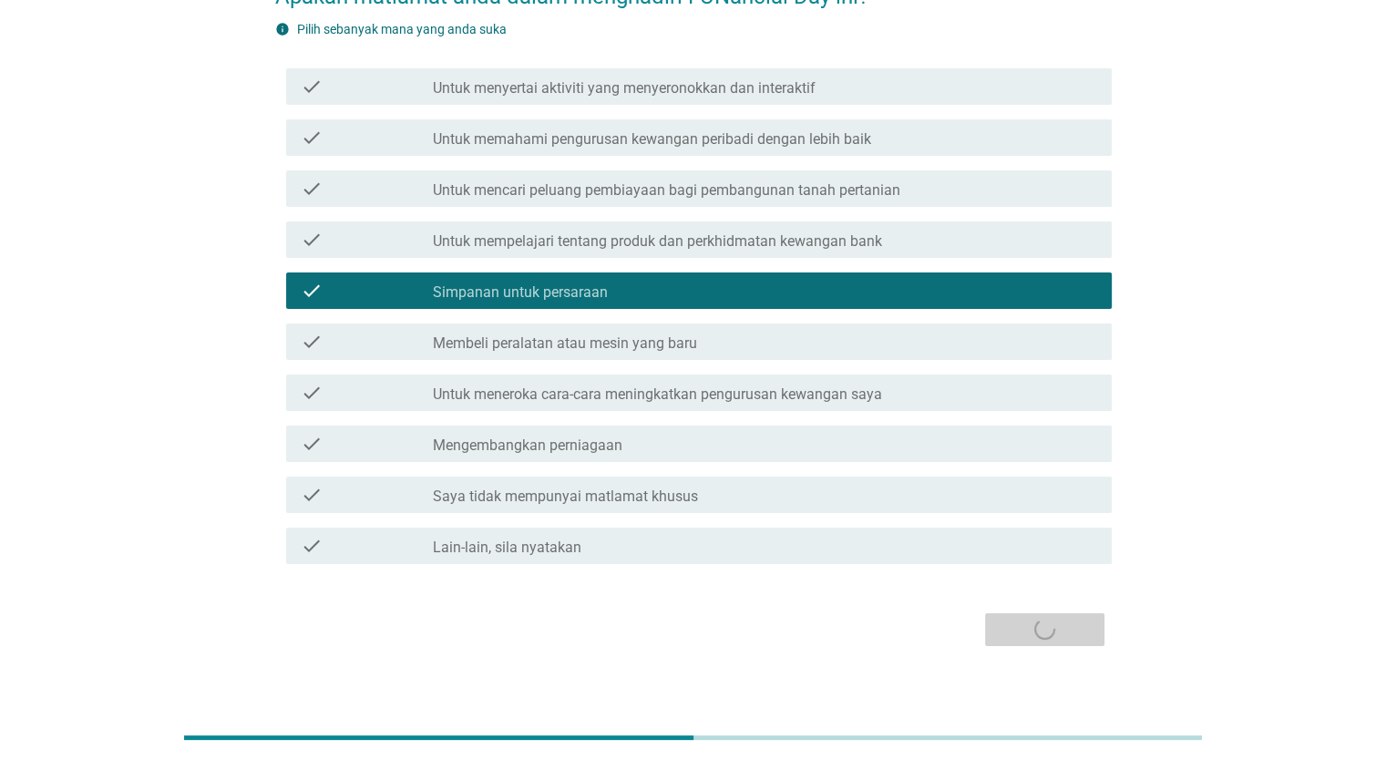
scroll to position [0, 0]
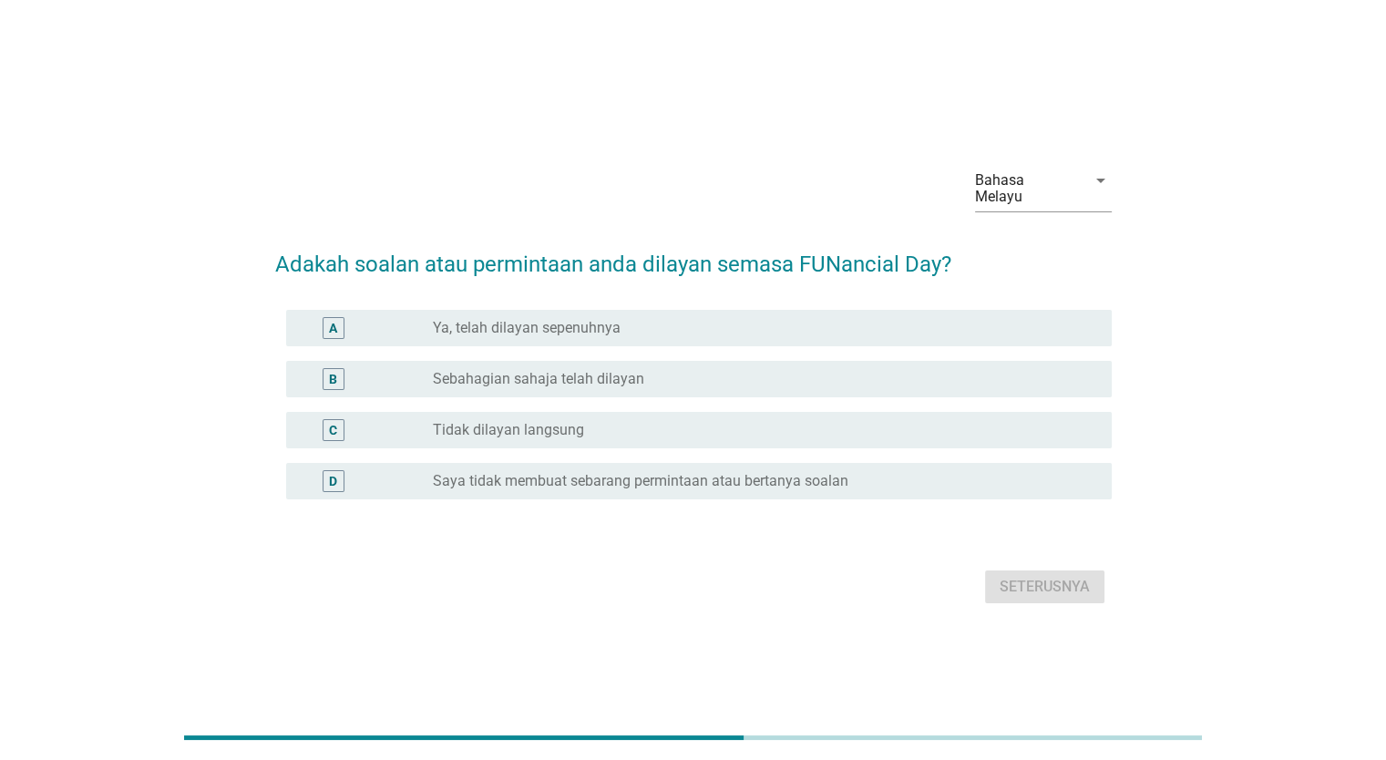
click at [1046, 472] on div "radio_button_unchecked Saya tidak membuat sebarang permintaan atau bertanya soa…" at bounding box center [757, 481] width 649 height 18
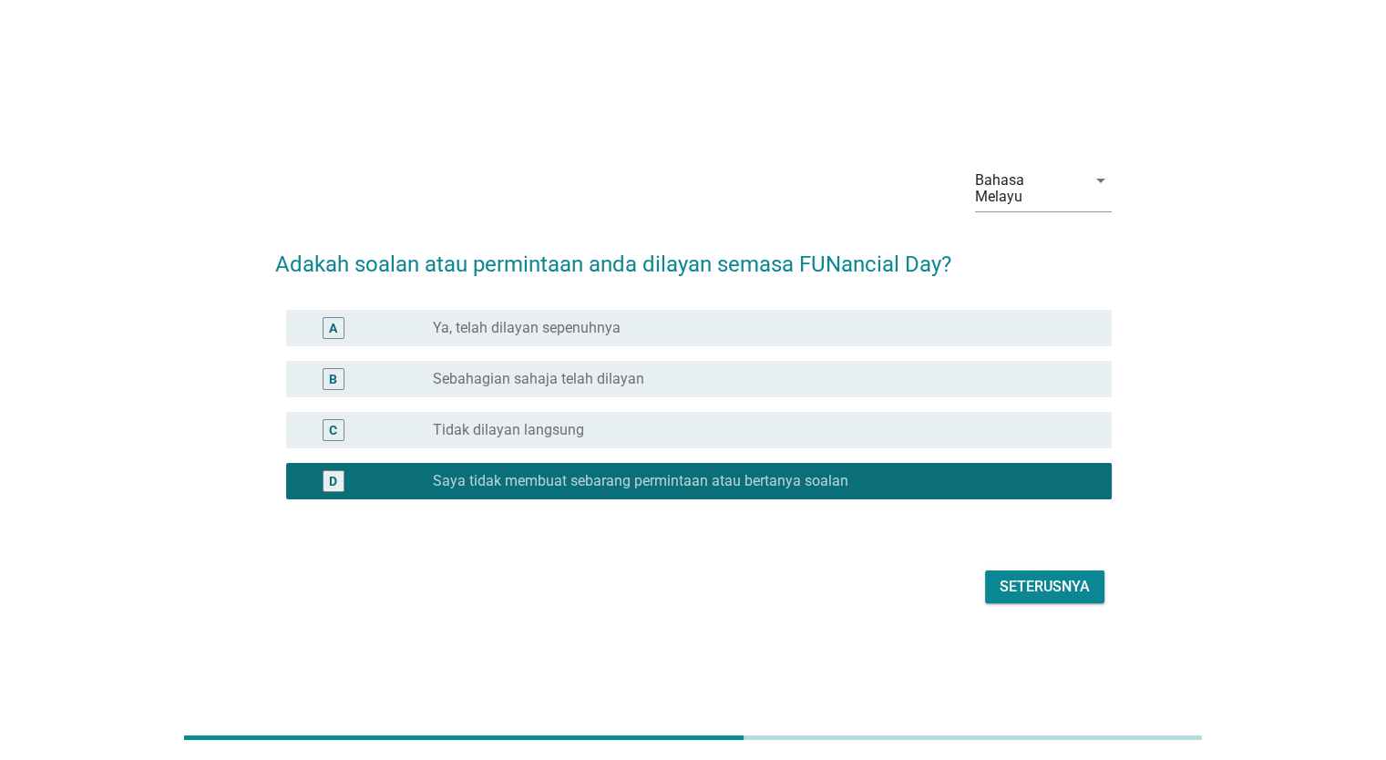
click at [1066, 581] on div "Seterusnya" at bounding box center [1045, 587] width 90 height 22
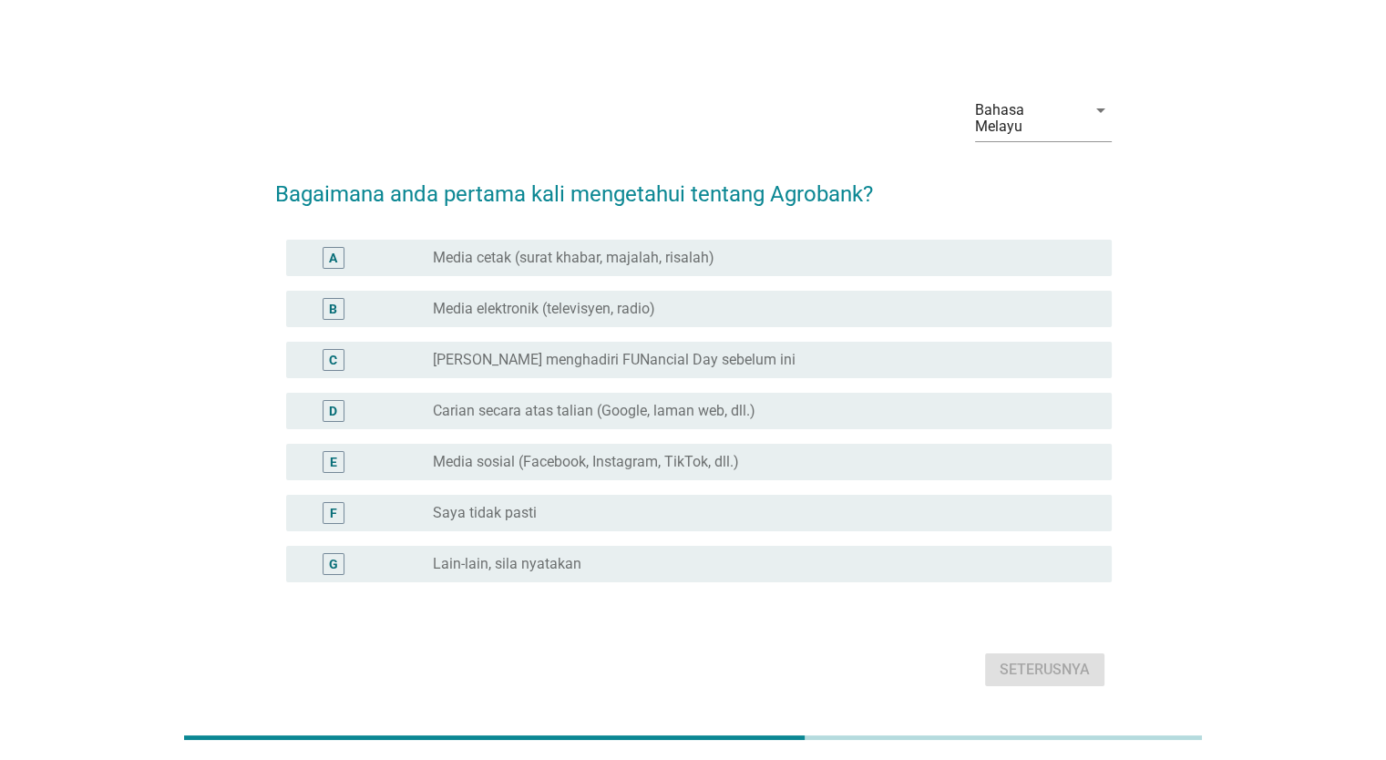
click at [1037, 457] on div "radio_button_unchecked Media sosial (Facebook, Instagram, TikTok, dll.)" at bounding box center [764, 462] width 663 height 22
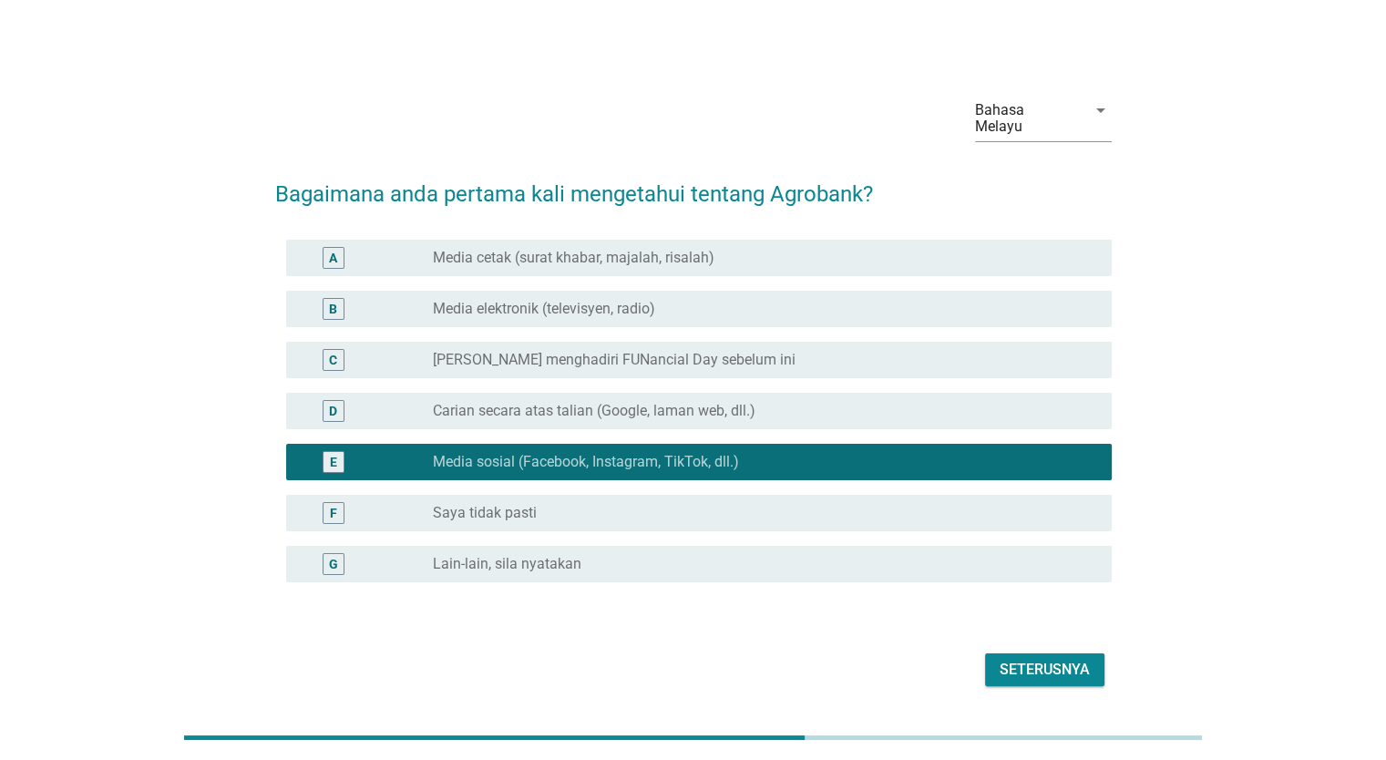
click at [1080, 659] on div "Seterusnya" at bounding box center [1045, 670] width 90 height 22
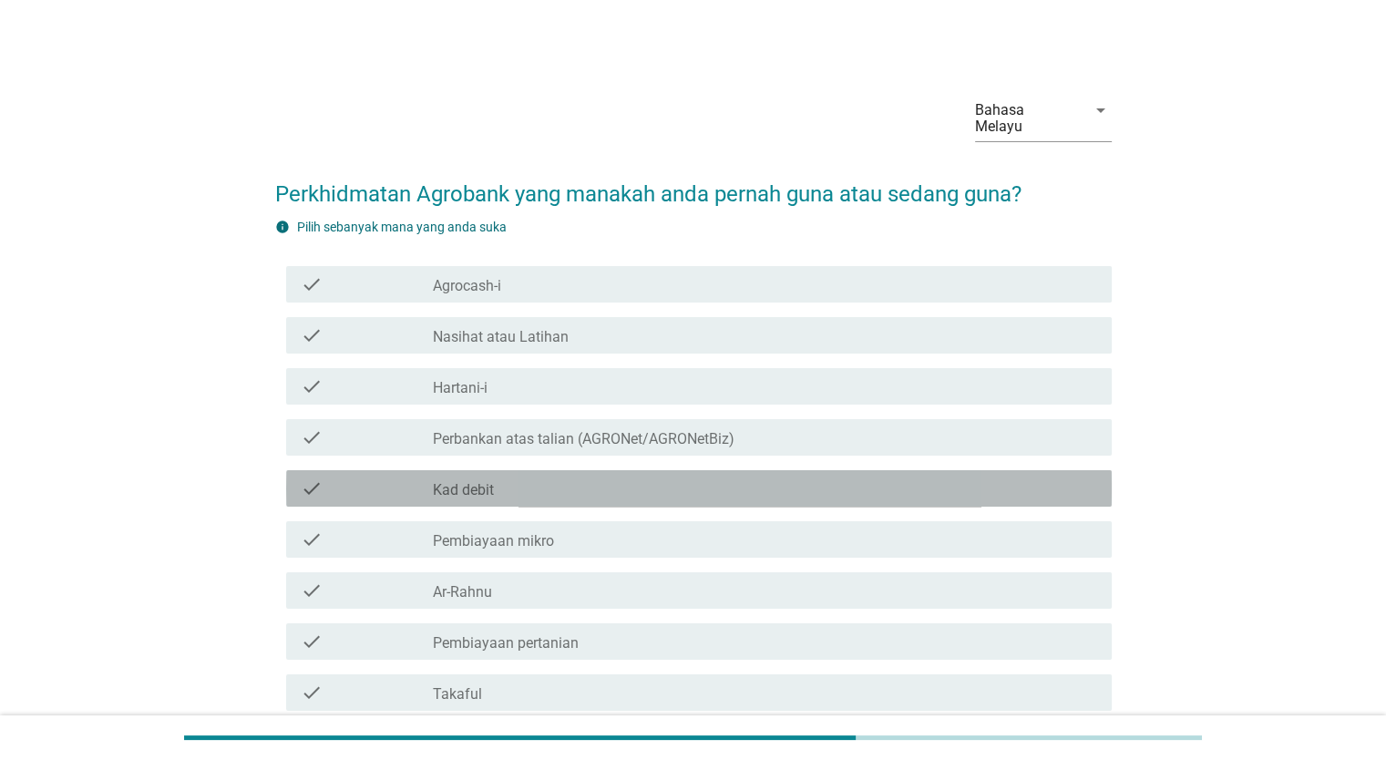
click at [1052, 477] on div "check_box_outline_blank Kad debit" at bounding box center [764, 488] width 663 height 22
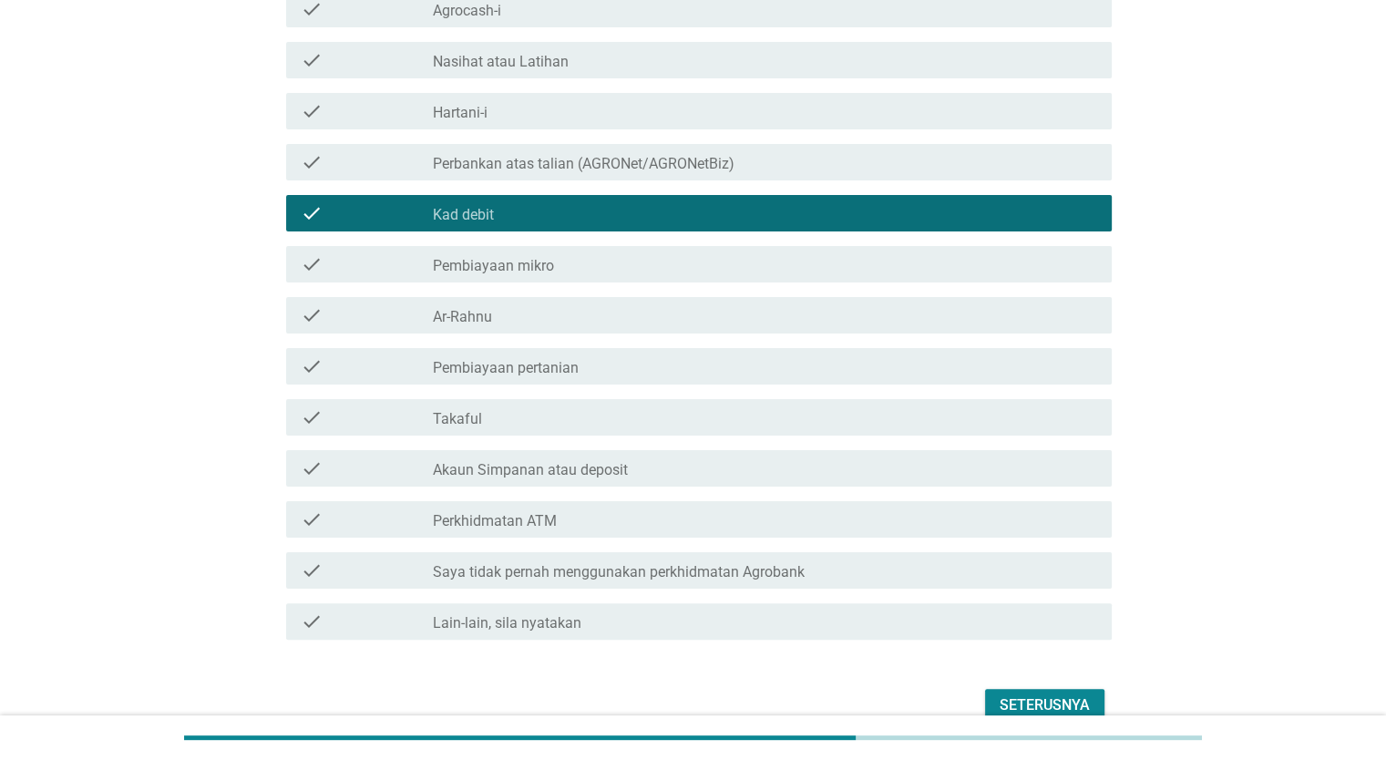
scroll to position [351, 0]
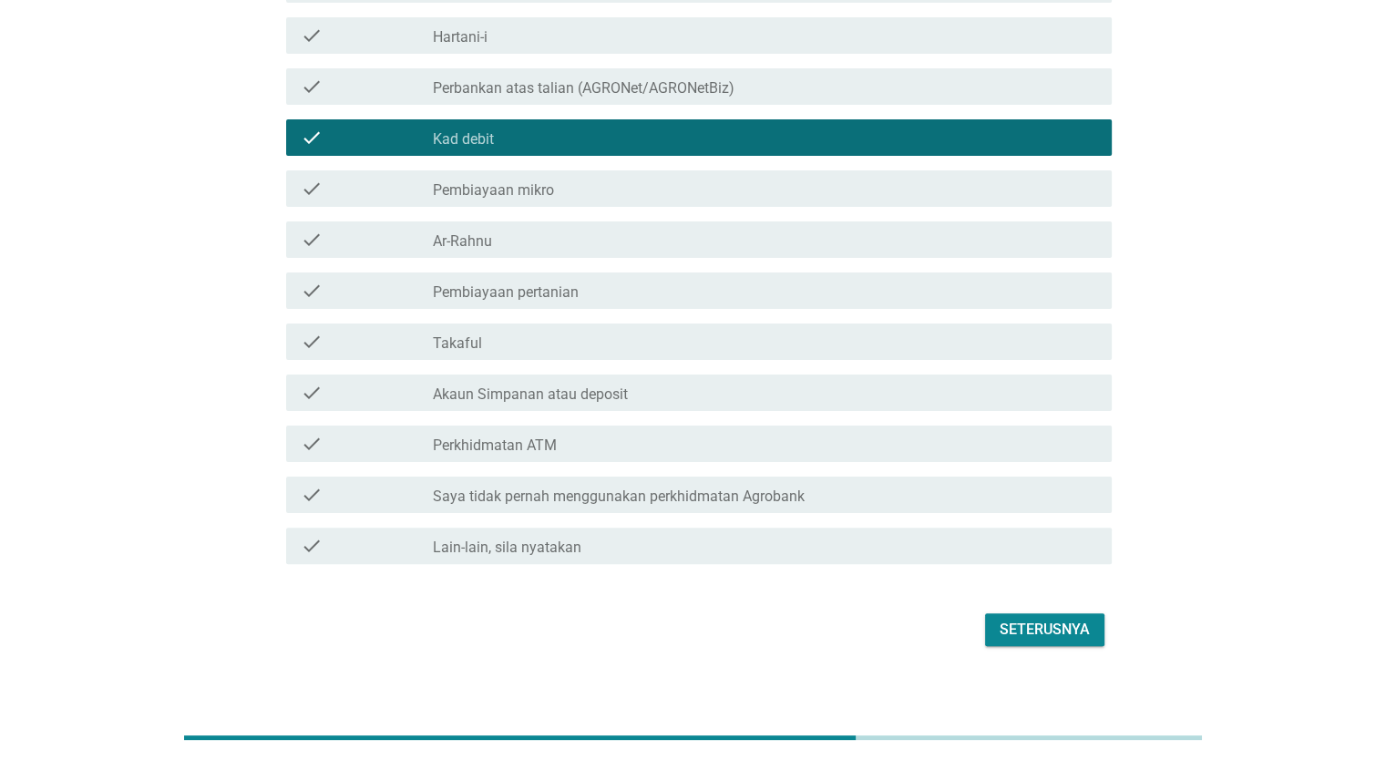
click at [1033, 619] on div "Seterusnya" at bounding box center [1045, 630] width 90 height 22
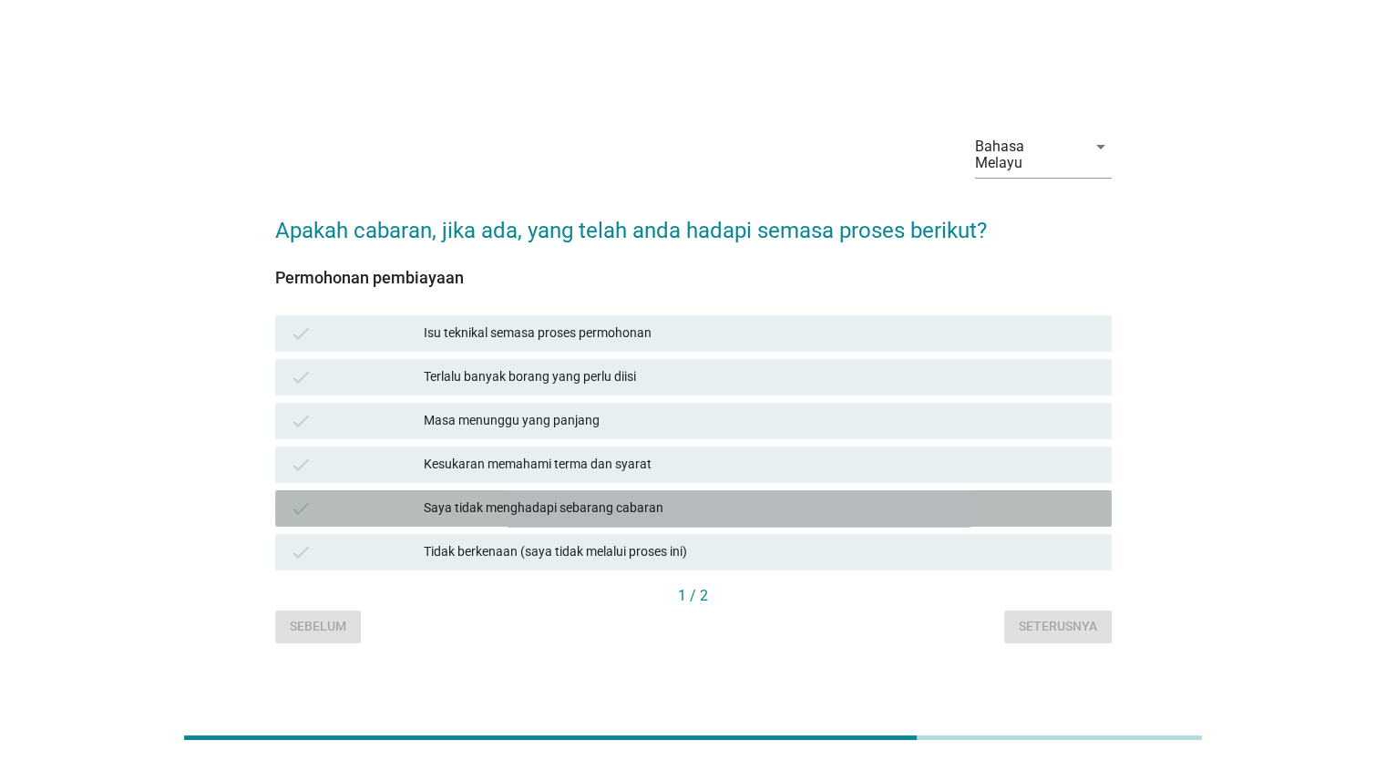
click at [985, 498] on div "Saya tidak menghadapi sebarang cabaran" at bounding box center [760, 509] width 672 height 22
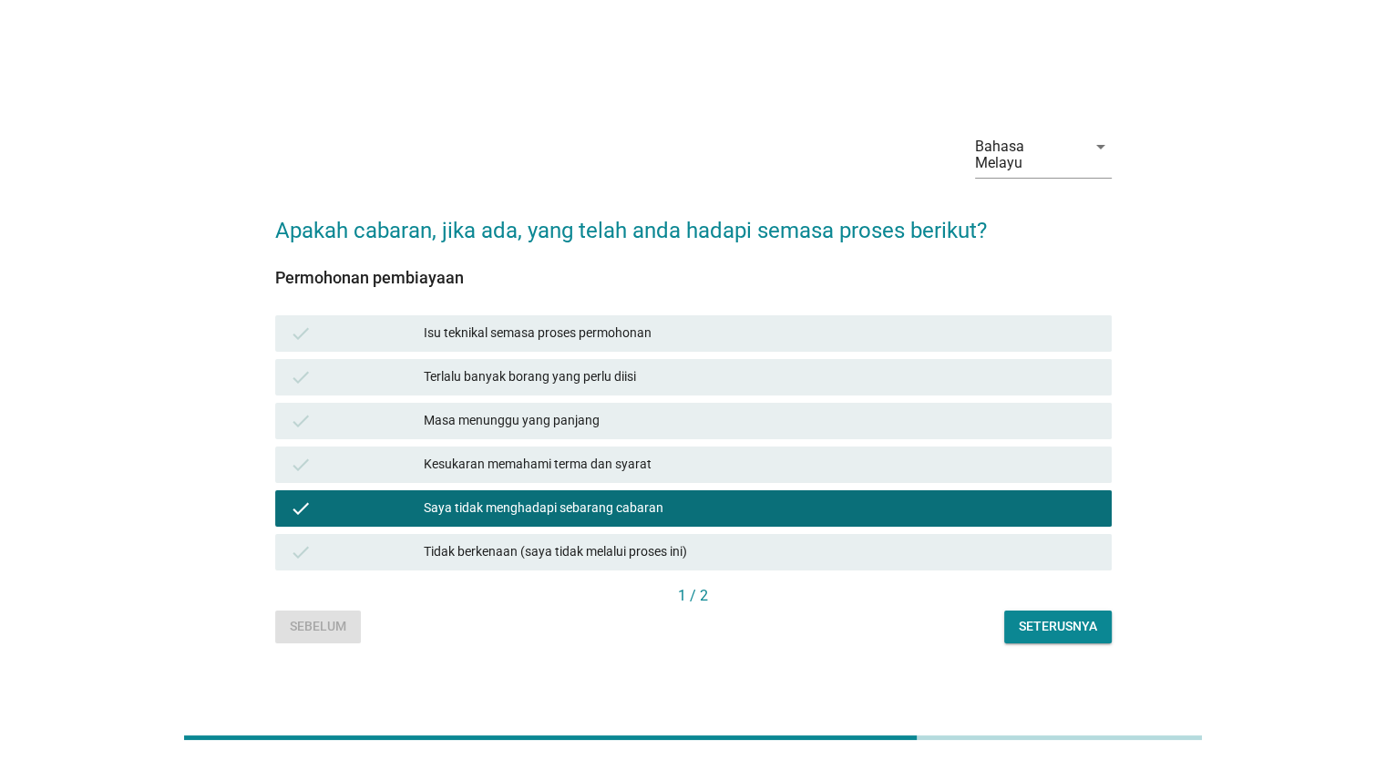
click at [971, 508] on div "Saya tidak menghadapi sebarang cabaran" at bounding box center [760, 509] width 672 height 22
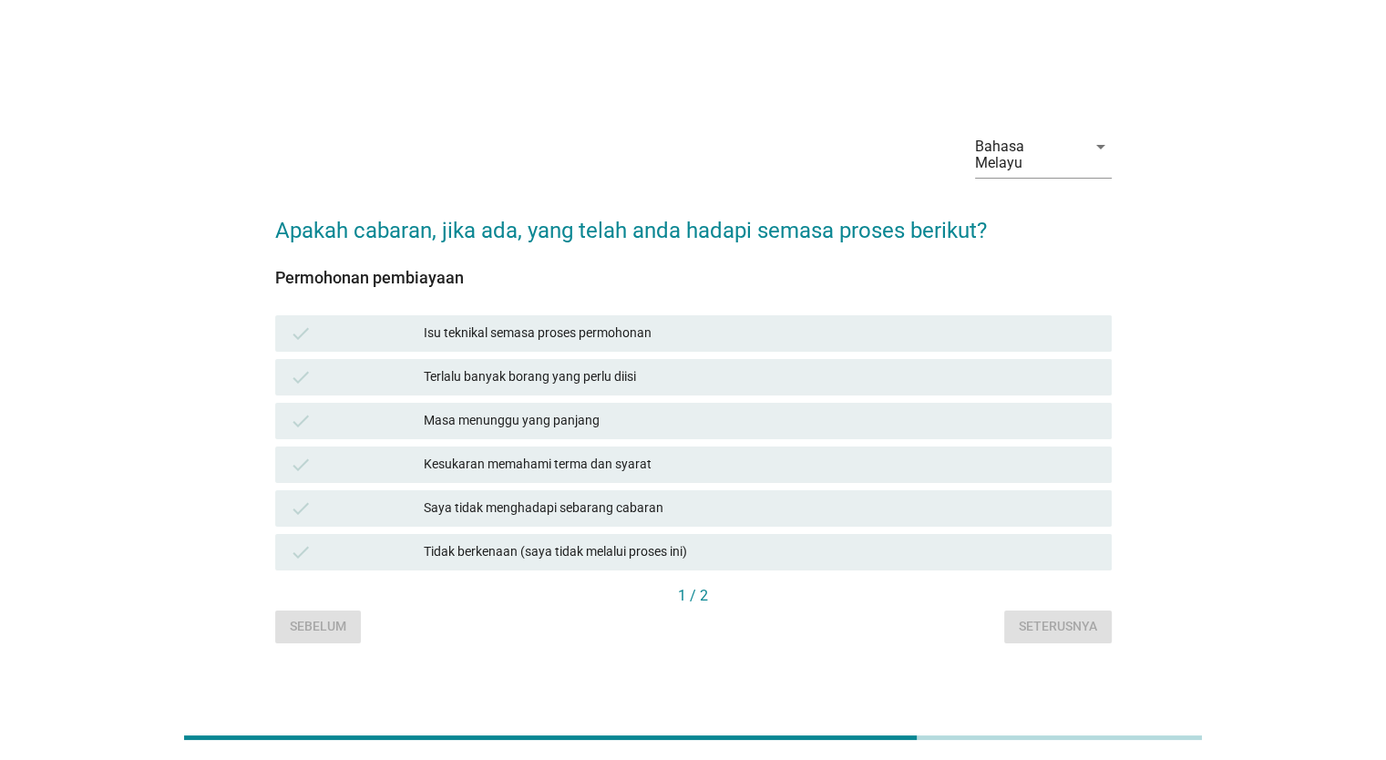
click at [941, 520] on div "check Saya tidak menghadapi sebarang cabaran" at bounding box center [694, 509] width 844 height 44
click at [960, 553] on div "Tidak berkenaan (saya tidak melalui proses ini)" at bounding box center [760, 552] width 672 height 22
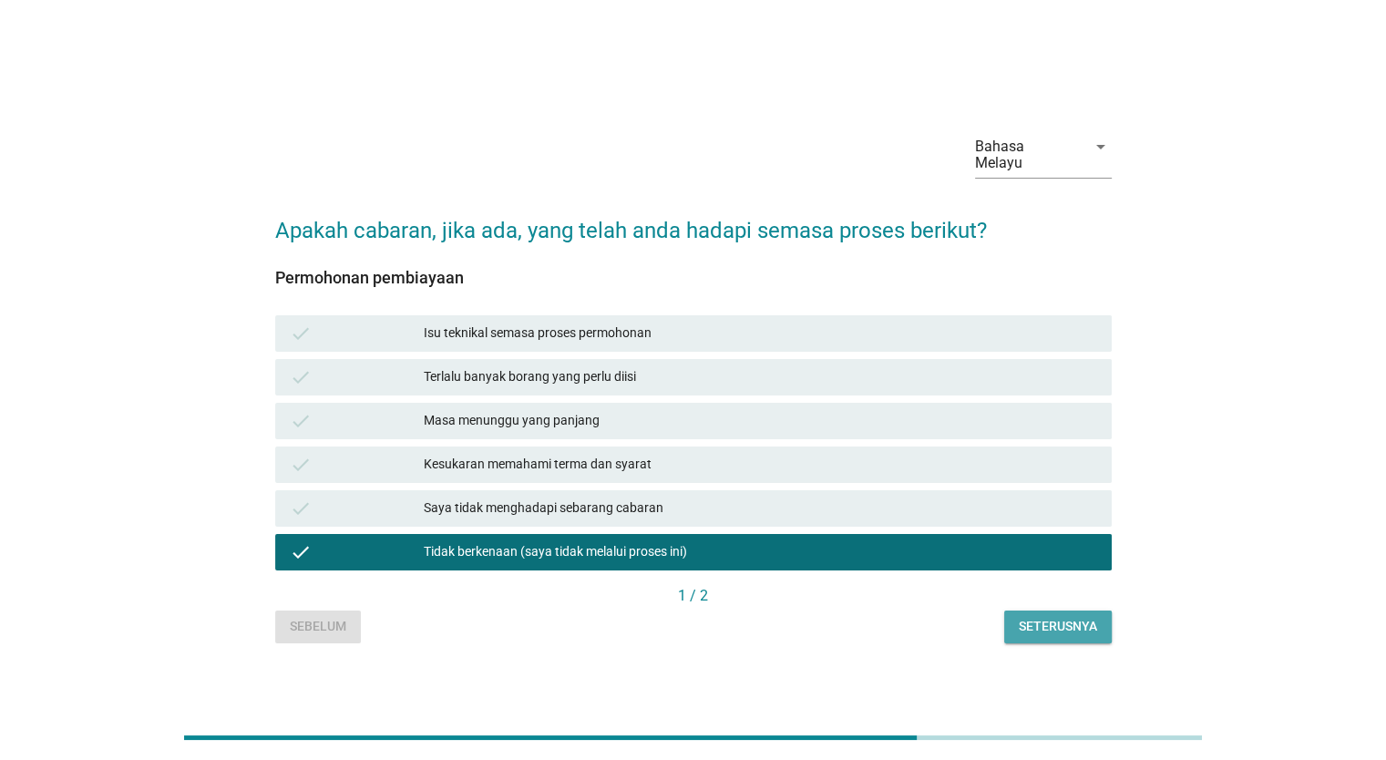
click at [1038, 617] on div "Seterusnya" at bounding box center [1058, 626] width 78 height 19
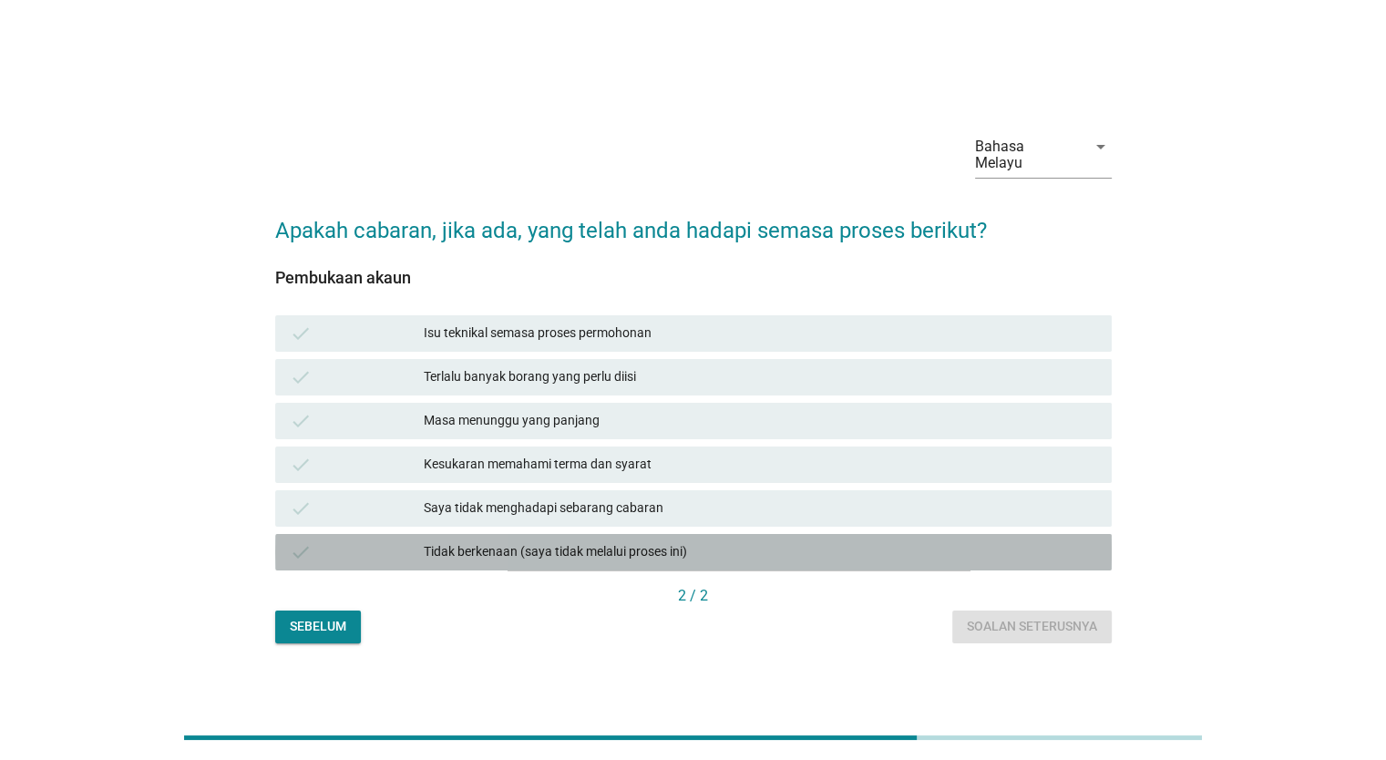
click at [884, 544] on div "Tidak berkenaan (saya tidak melalui proses ini)" at bounding box center [760, 552] width 672 height 22
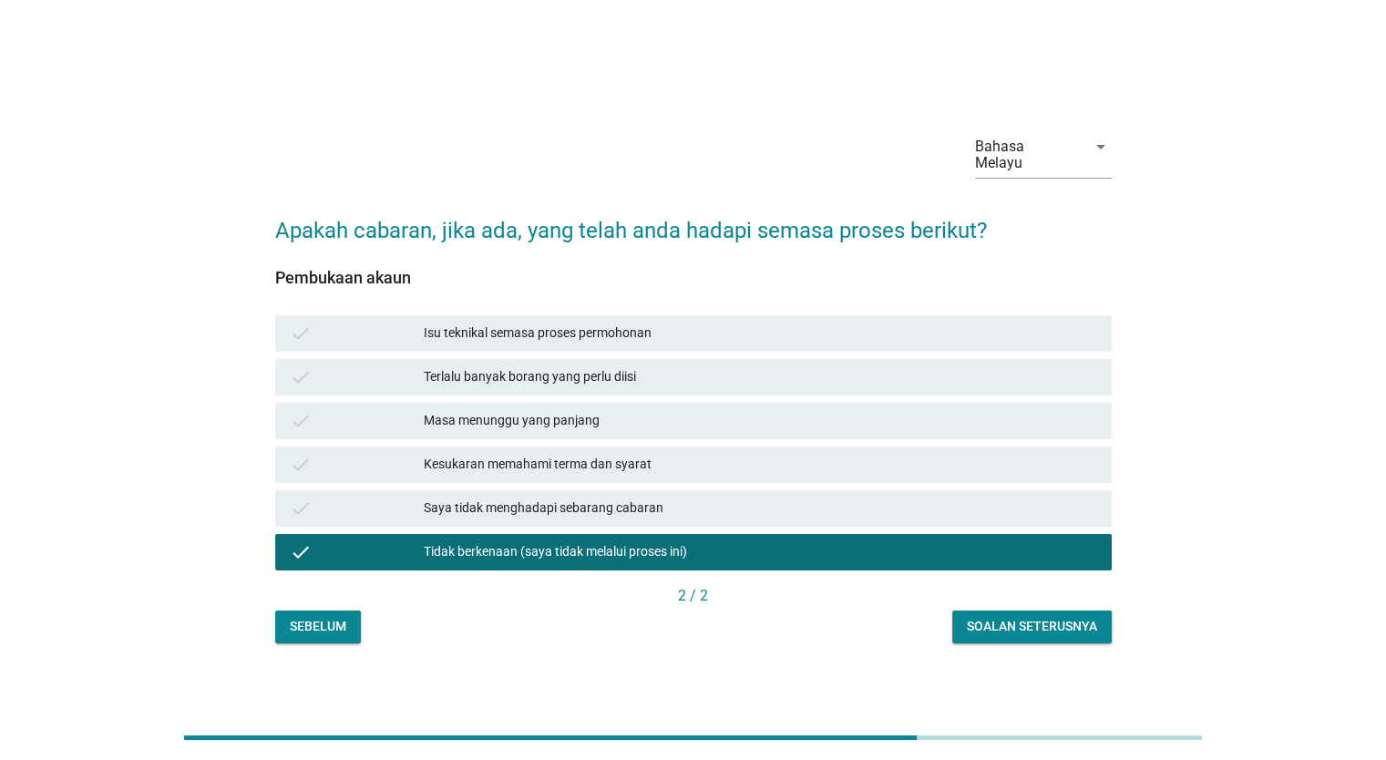
click at [1022, 617] on div "Soalan seterusnya" at bounding box center [1032, 626] width 130 height 19
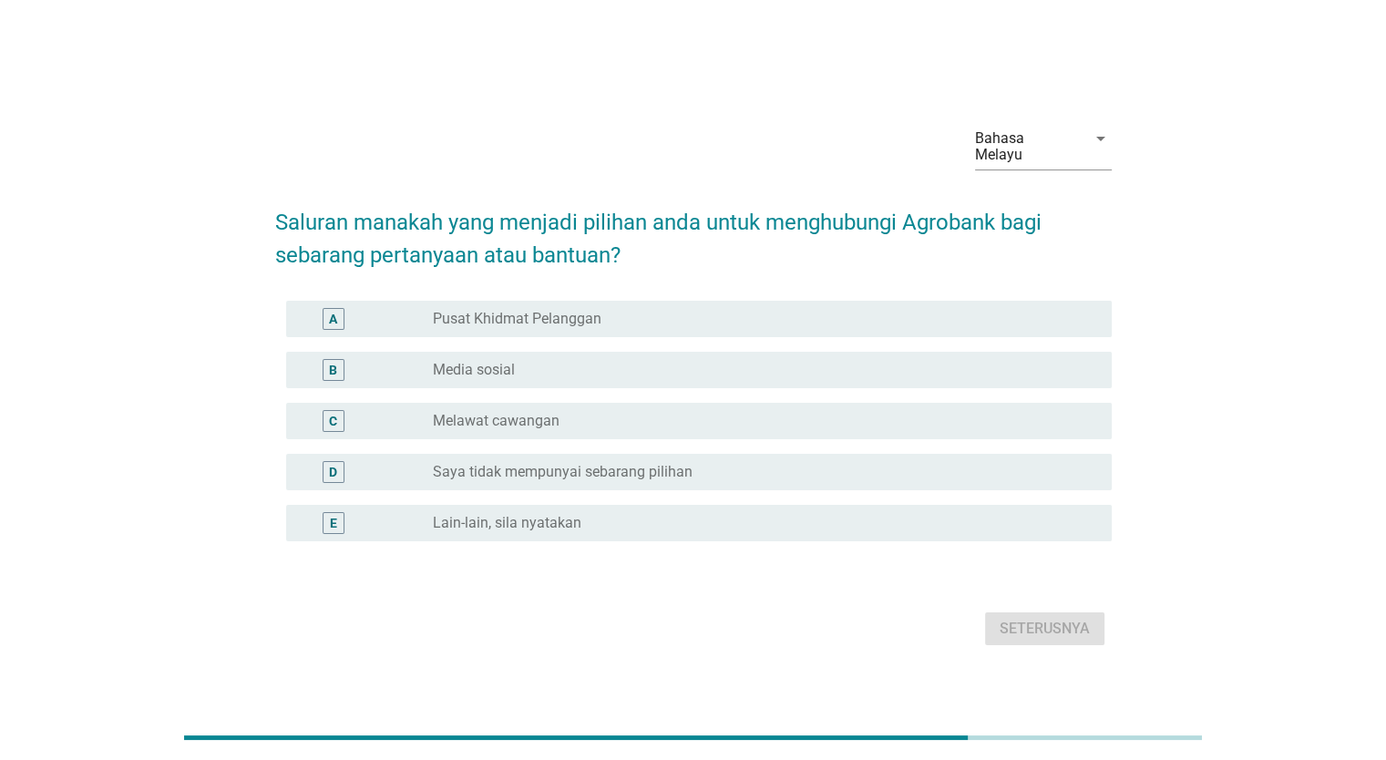
click at [838, 482] on div "D radio_button_unchecked Saya tidak mempunyai sebarang pilihan" at bounding box center [693, 472] width 837 height 51
click at [875, 467] on div "radio_button_unchecked Saya tidak mempunyai sebarang pilihan" at bounding box center [757, 472] width 649 height 18
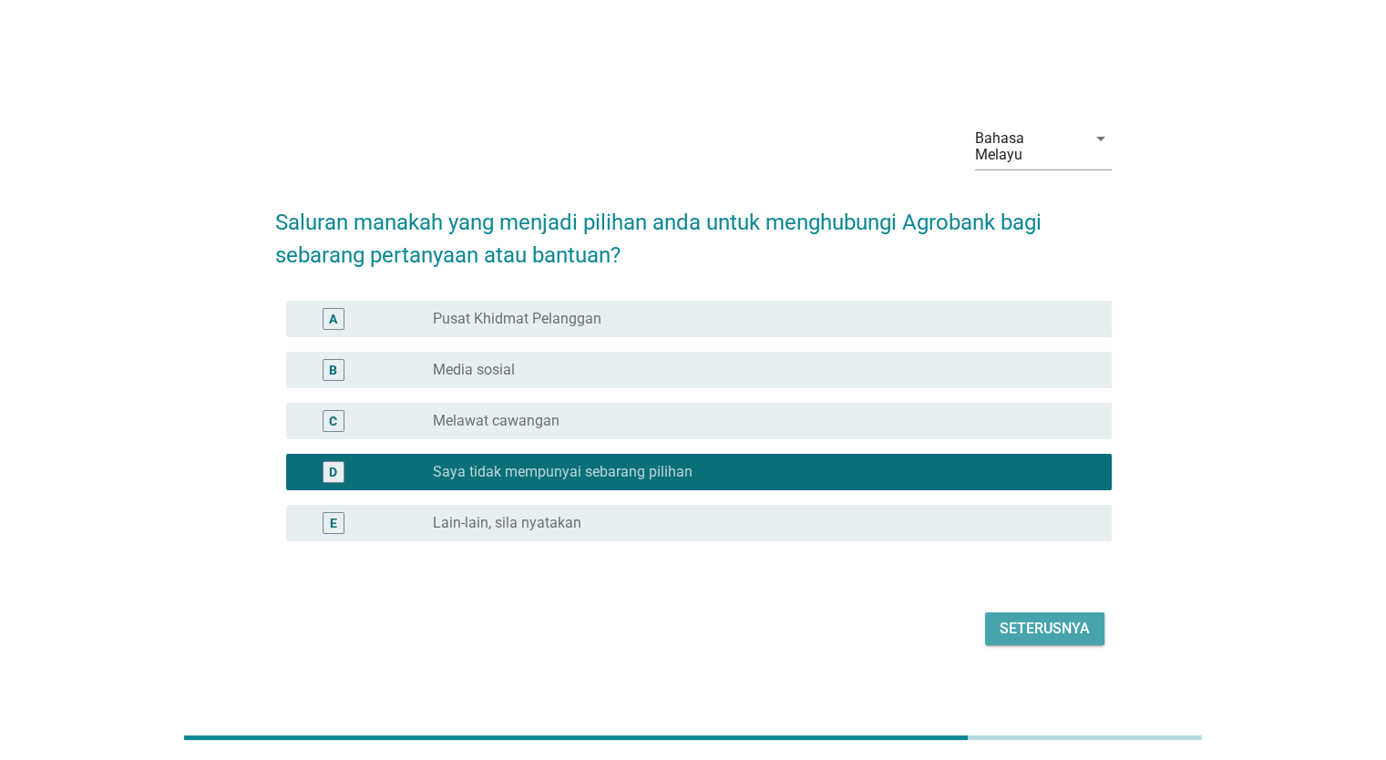
click at [1004, 620] on div "Seterusnya" at bounding box center [1045, 629] width 90 height 22
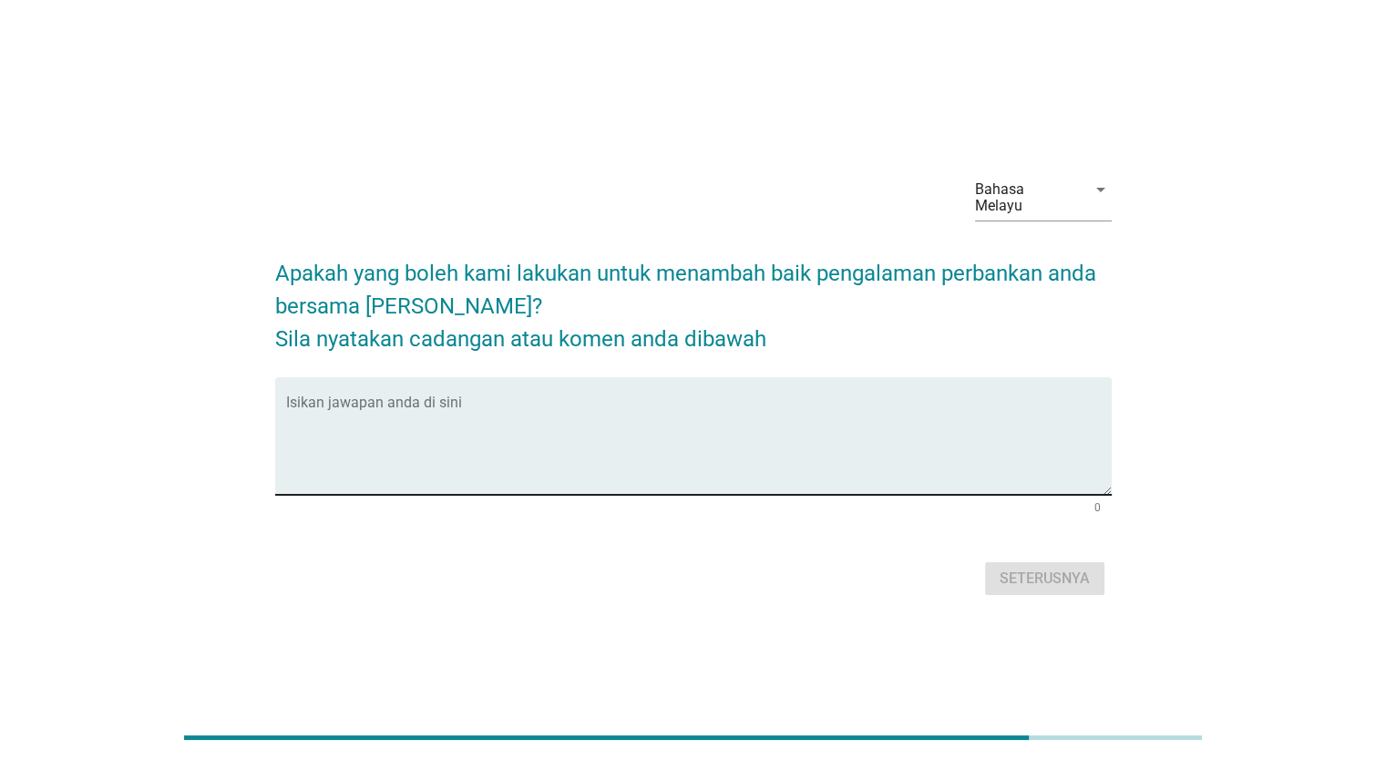
click at [812, 435] on textarea "Isikan jawapan anda di sini" at bounding box center [699, 447] width 826 height 96
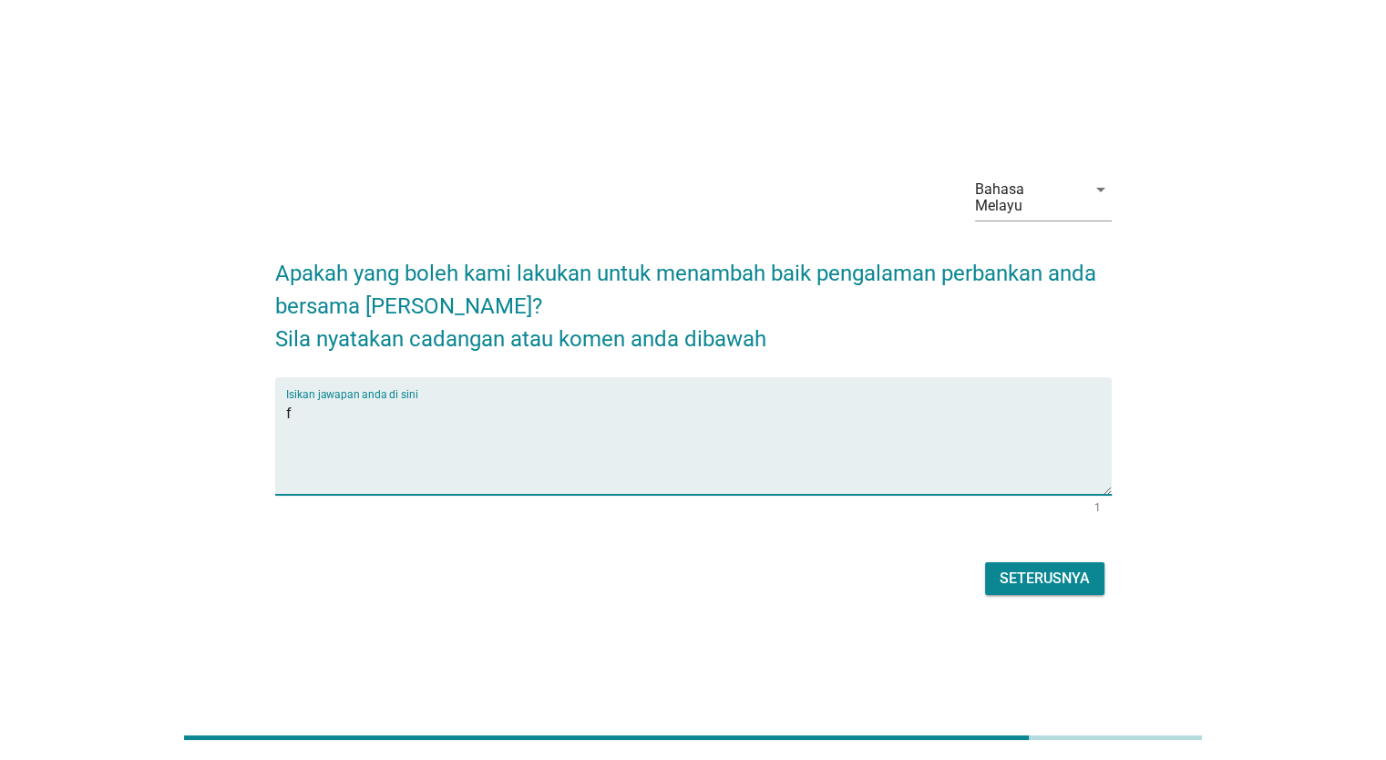
type textarea "f"
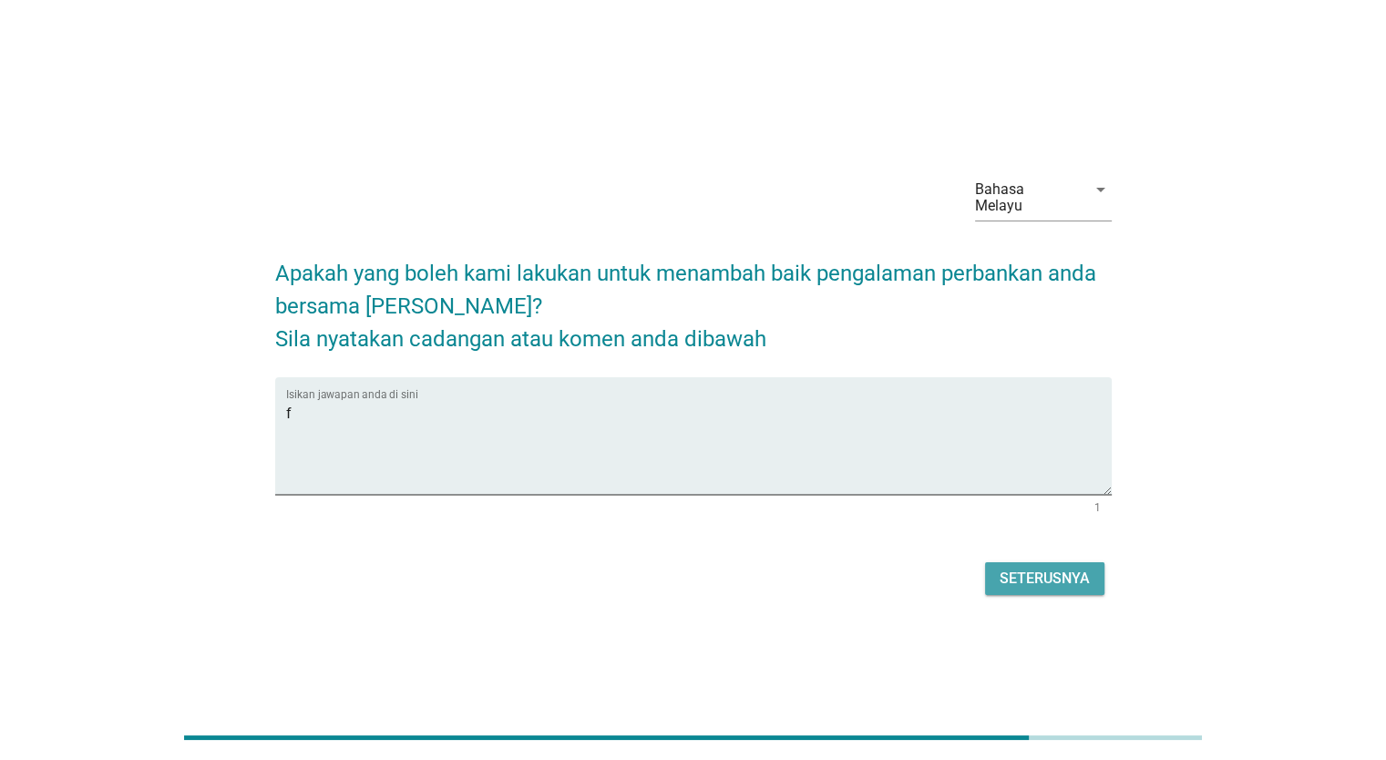
click at [1016, 570] on div "Seterusnya" at bounding box center [1045, 579] width 90 height 22
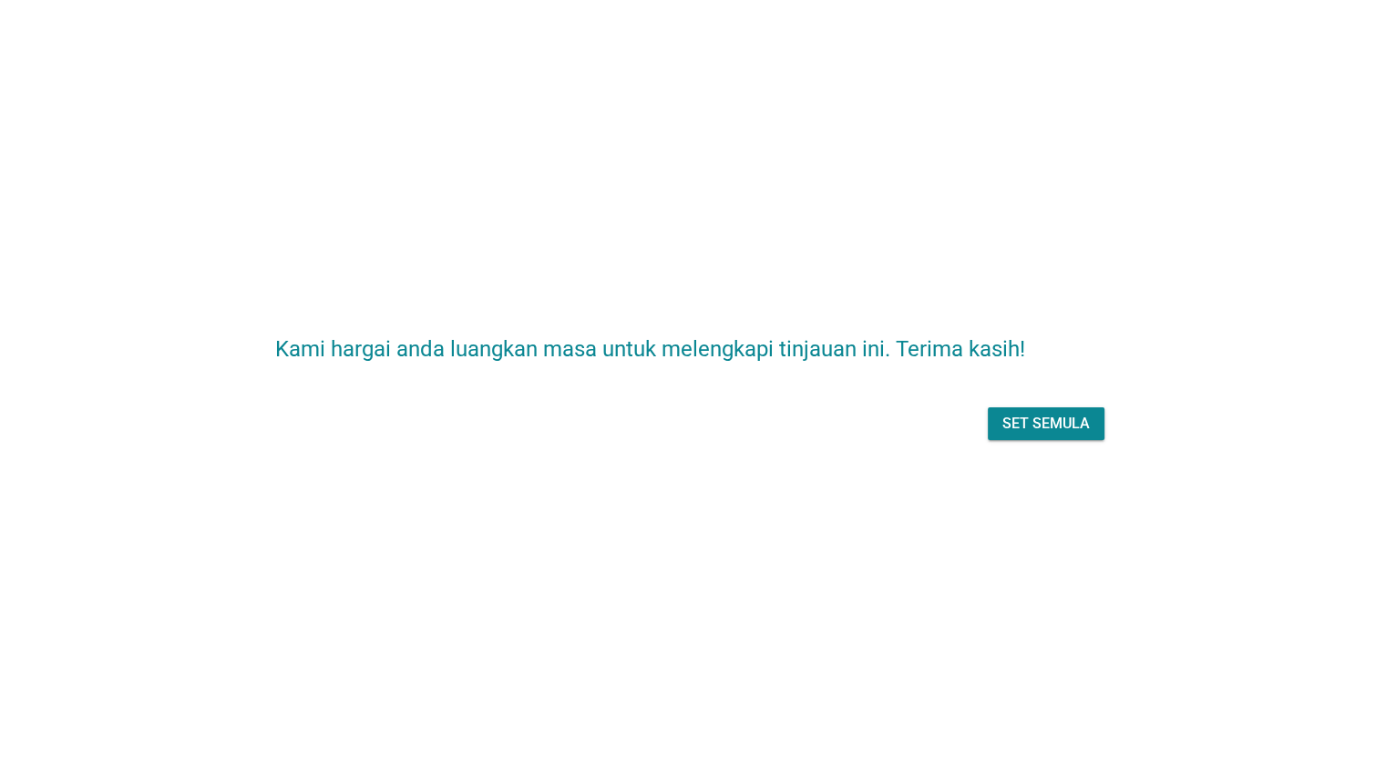
click at [1043, 418] on div "Set semula" at bounding box center [1045, 424] width 87 height 22
